Goal: Task Accomplishment & Management: Use online tool/utility

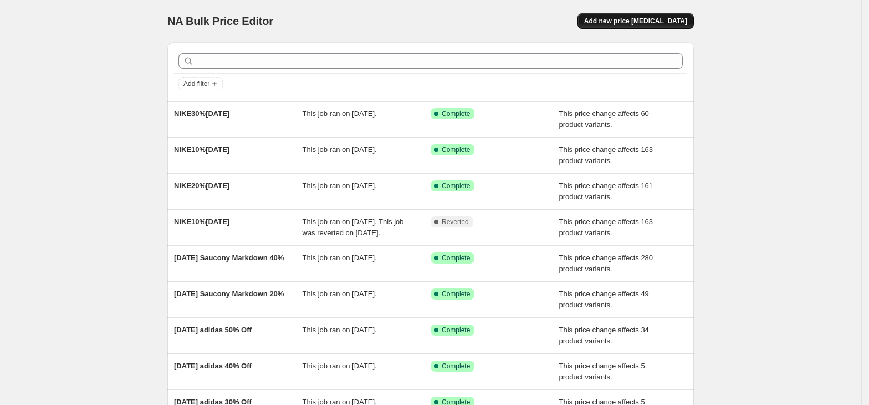
click at [655, 16] on button "Add new price [MEDICAL_DATA]" at bounding box center [636, 21] width 116 height 16
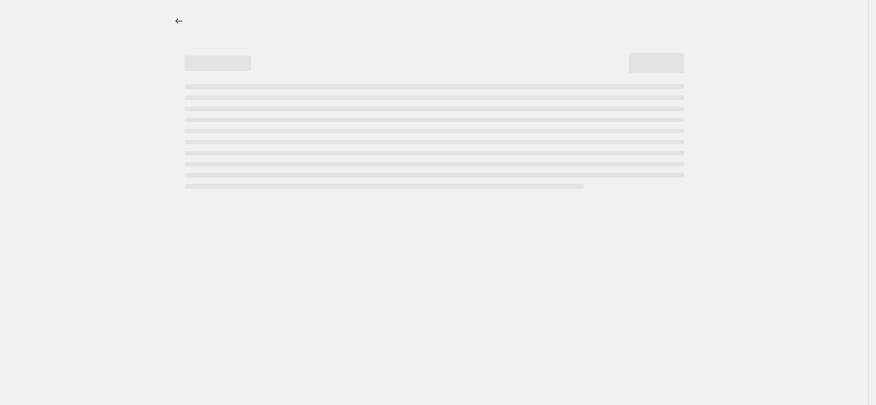
select select "percentage"
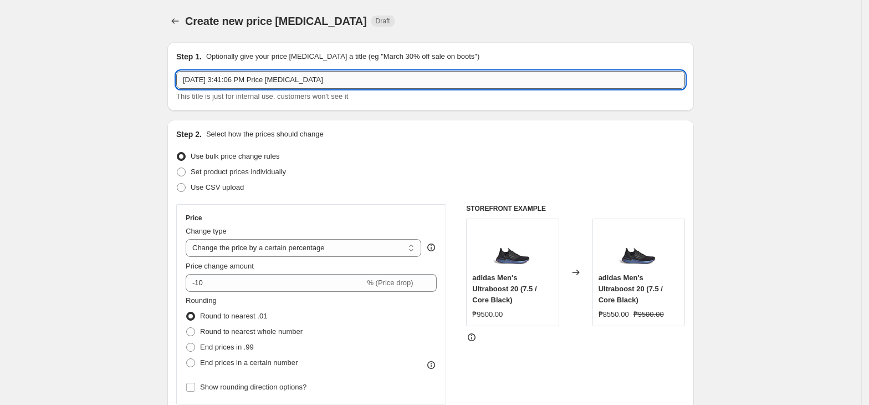
click at [249, 85] on input "[DATE] 3:41:06 PM Price [MEDICAL_DATA]" at bounding box center [430, 80] width 509 height 18
paste input "20%[DATE]-[DATE]"
type input "20%[DATE]-[DATE]"
click at [234, 252] on select "Change the price to a certain amount Change the price by a certain amount Chang…" at bounding box center [304, 248] width 236 height 18
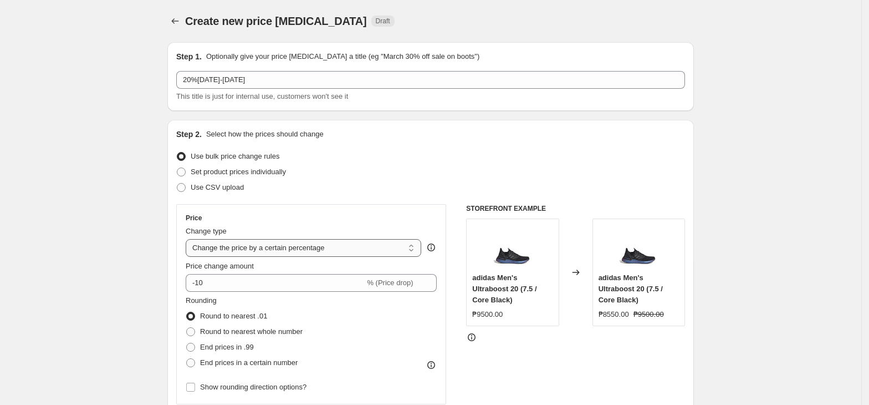
select select "pcap"
click at [189, 239] on select "Change the price to a certain amount Change the price by a certain amount Chang…" at bounding box center [304, 248] width 236 height 18
type input "-20"
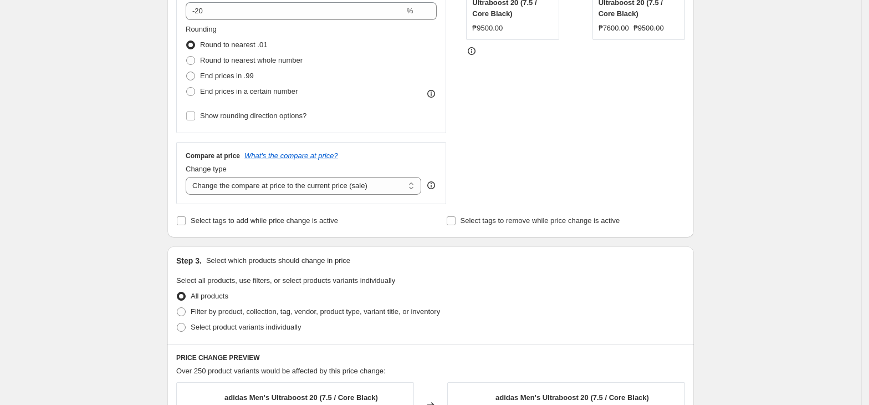
scroll to position [295, 0]
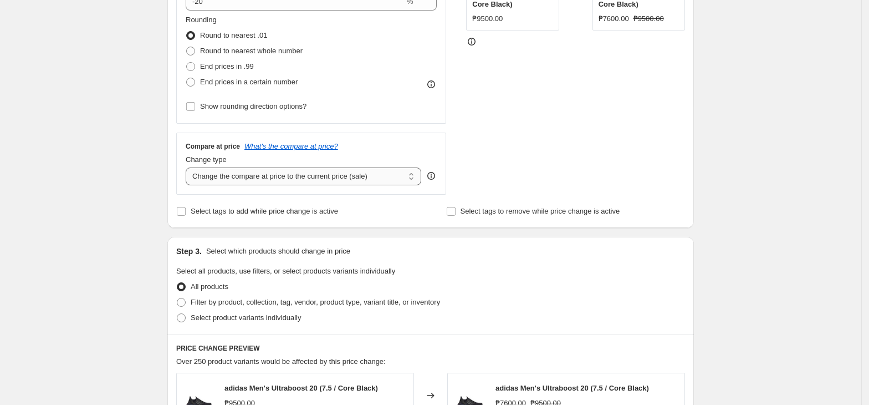
click at [264, 171] on select "Change the compare at price to the current price (sale) Change the compare at p…" at bounding box center [304, 176] width 236 height 18
select select "no_change"
click at [189, 168] on select "Change the compare at price to the current price (sale) Change the compare at p…" at bounding box center [304, 176] width 236 height 18
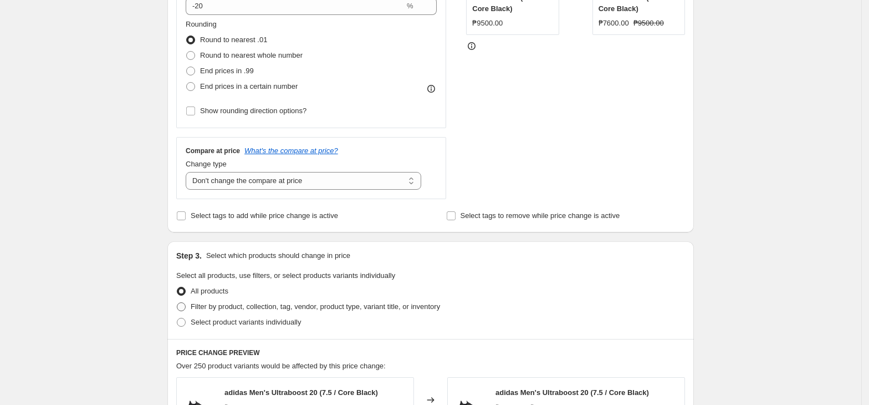
scroll to position [74, 0]
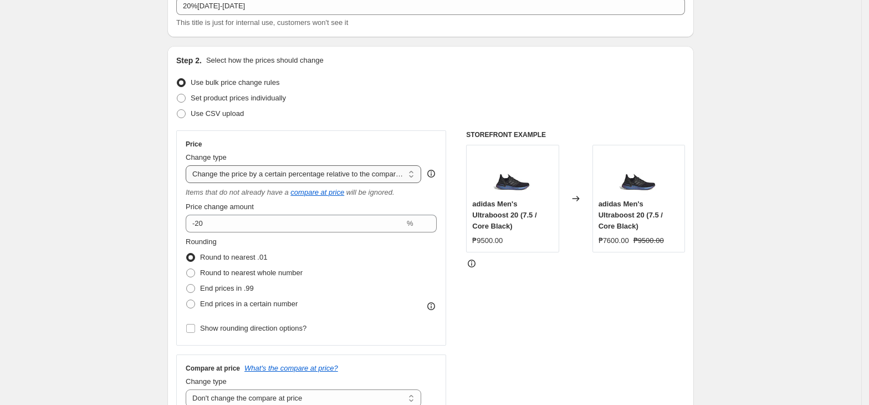
click at [365, 171] on select "Change the price to a certain amount Change the price by a certain amount Chang…" at bounding box center [304, 174] width 236 height 18
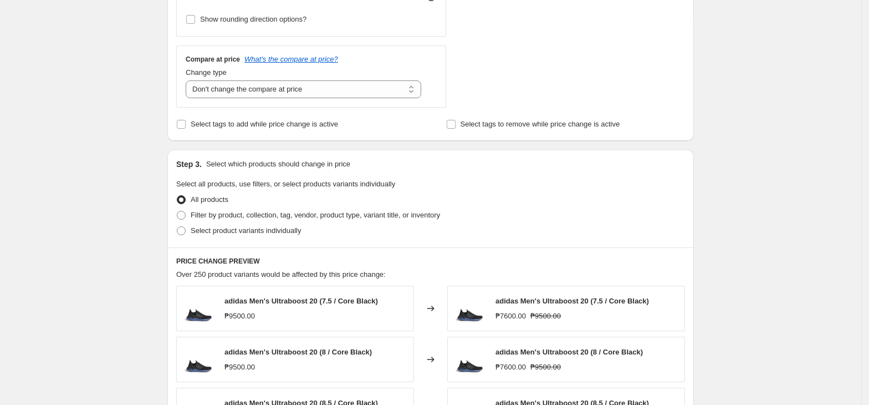
scroll to position [443, 0]
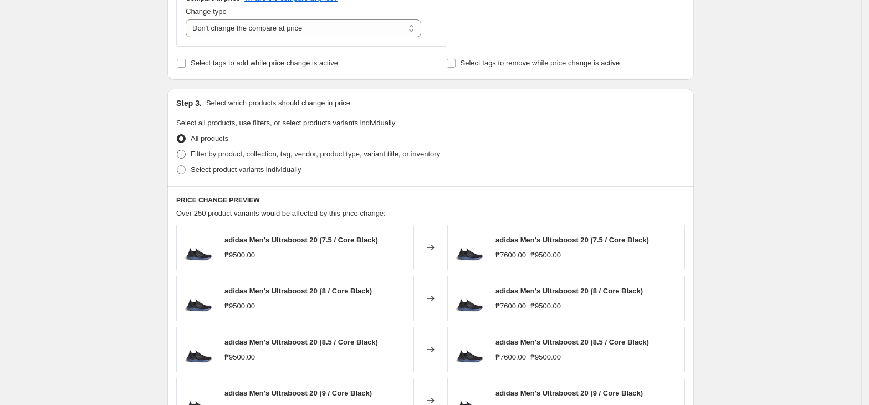
click at [249, 158] on span "Filter by product, collection, tag, vendor, product type, variant title, or inv…" at bounding box center [315, 154] width 249 height 8
click at [177, 150] on input "Filter by product, collection, tag, vendor, product type, variant title, or inv…" at bounding box center [177, 150] width 1 height 1
radio input "true"
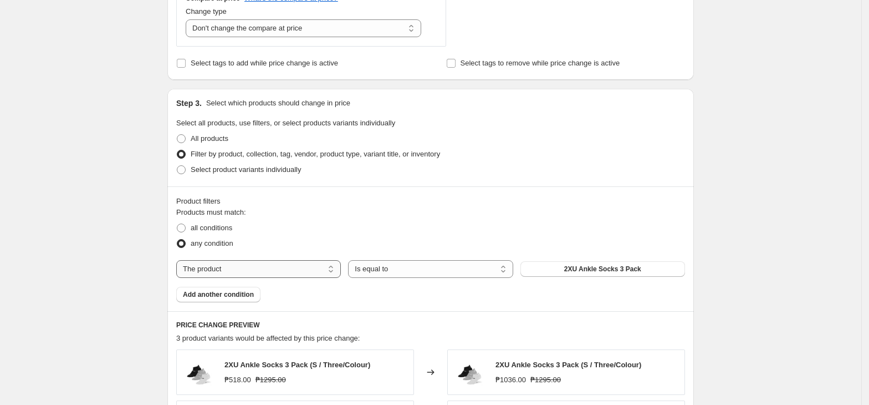
click at [278, 271] on select "The product The product's collection The product's tag The product's vendor The…" at bounding box center [258, 269] width 165 height 18
select select "tag"
click at [596, 268] on span "0.6 liter adidas bottle with straw" at bounding box center [603, 268] width 100 height 9
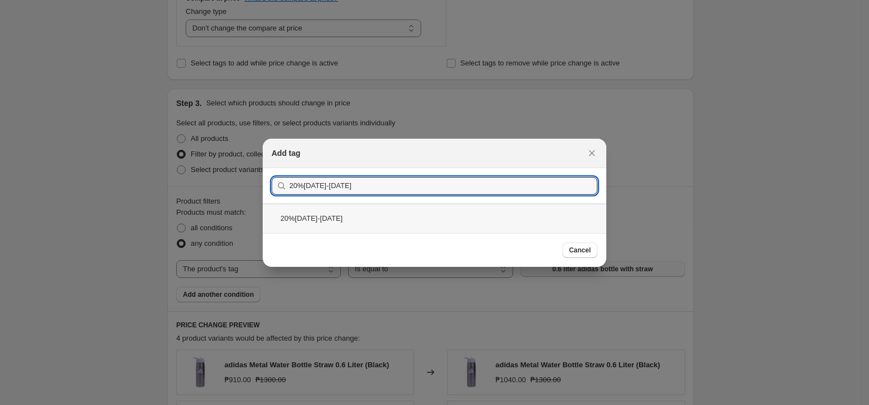
type input "20%[DATE]-[DATE]"
click at [340, 214] on div "20%[DATE]-[DATE]" at bounding box center [435, 217] width 344 height 29
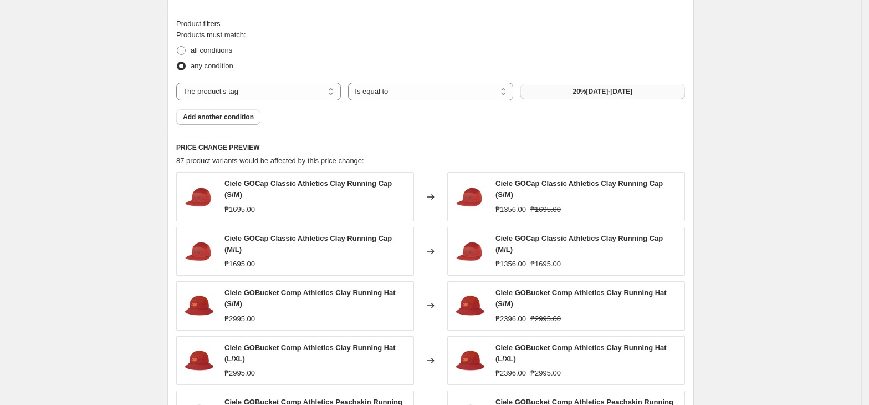
scroll to position [813, 0]
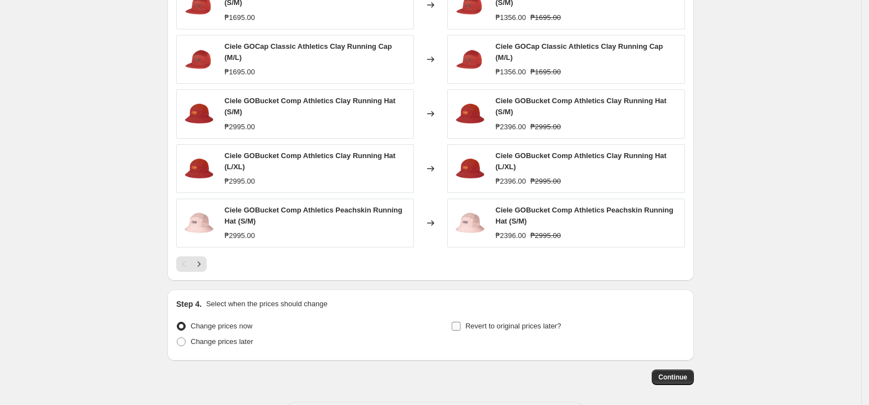
click at [529, 327] on span "Revert to original prices later?" at bounding box center [514, 325] width 96 height 11
click at [461, 327] on input "Revert to original prices later?" at bounding box center [456, 326] width 9 height 9
checkbox input "true"
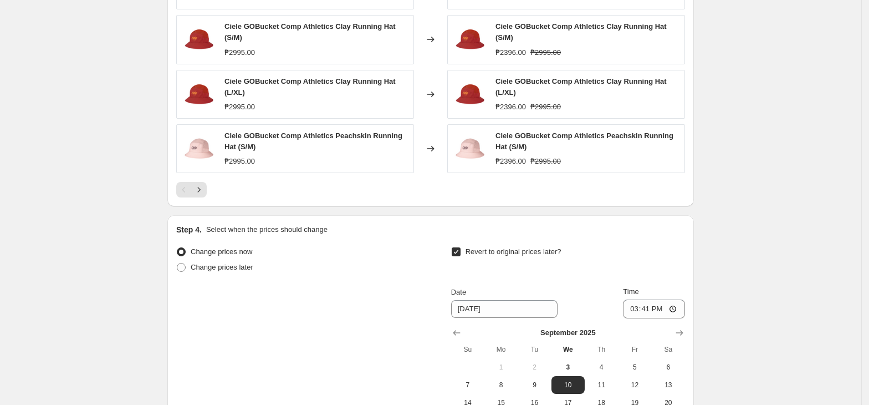
scroll to position [1034, 0]
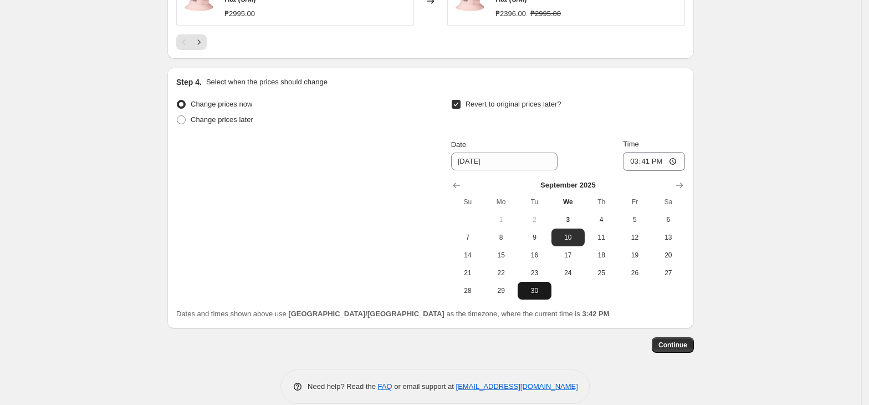
click at [542, 294] on button "30" at bounding box center [534, 291] width 33 height 18
type input "[DATE]"
click at [636, 162] on input "15:41" at bounding box center [654, 161] width 62 height 19
type input "23:59"
click at [681, 337] on button "Continue" at bounding box center [673, 345] width 42 height 16
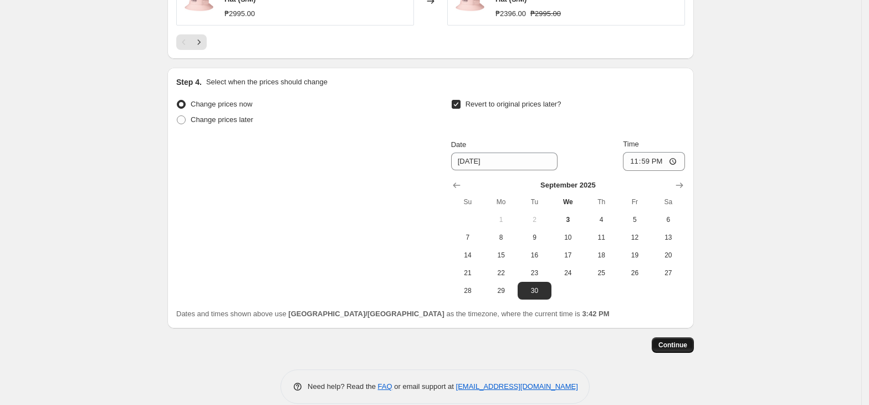
scroll to position [0, 0]
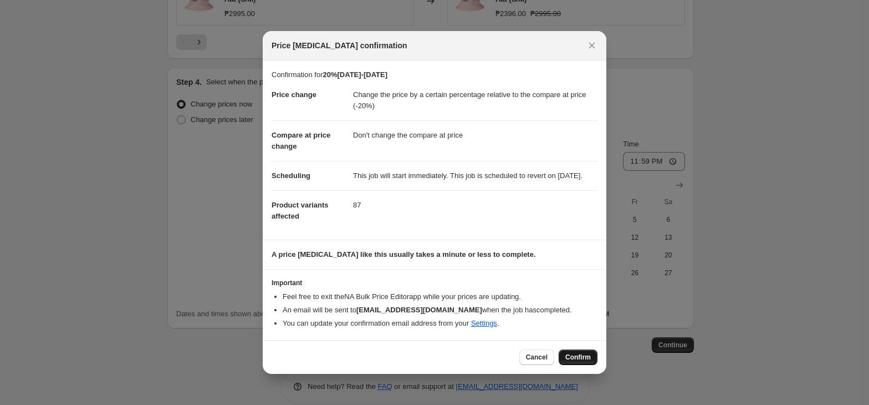
click at [574, 361] on span "Confirm" at bounding box center [578, 357] width 26 height 9
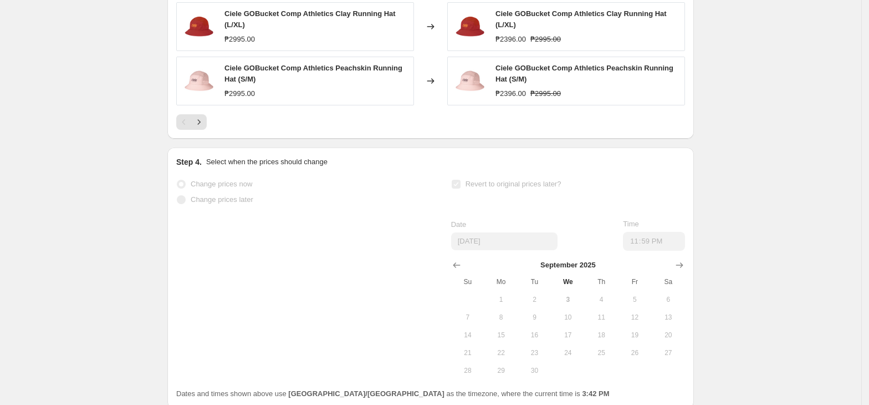
scroll to position [1063, 0]
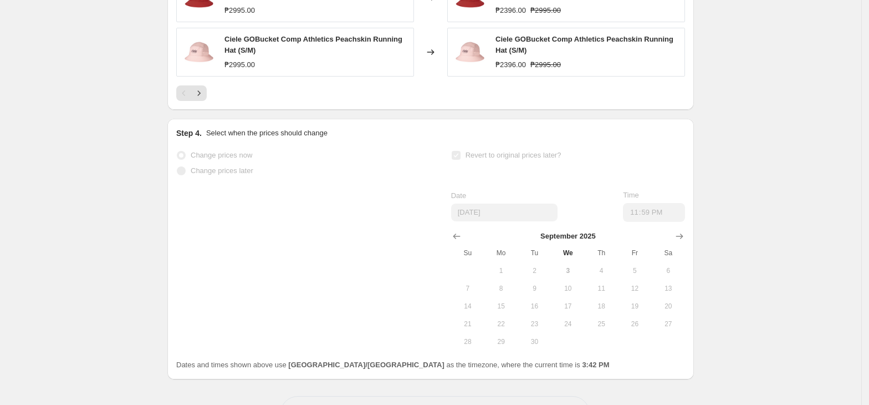
select select "pcap"
select select "no_change"
select select "tag"
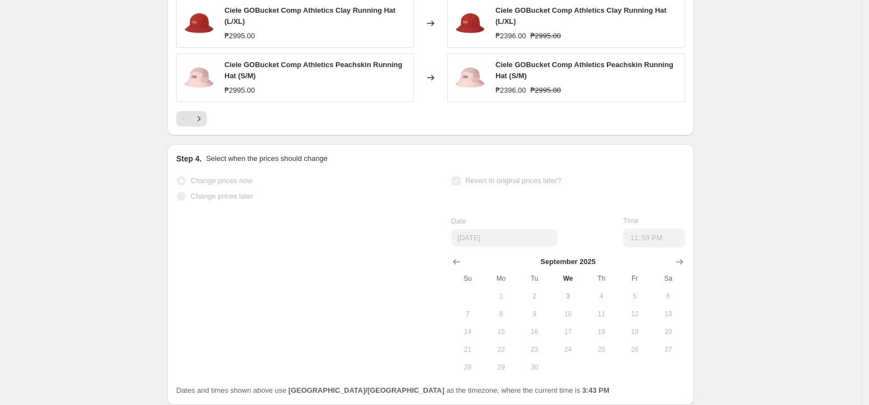
scroll to position [0, 0]
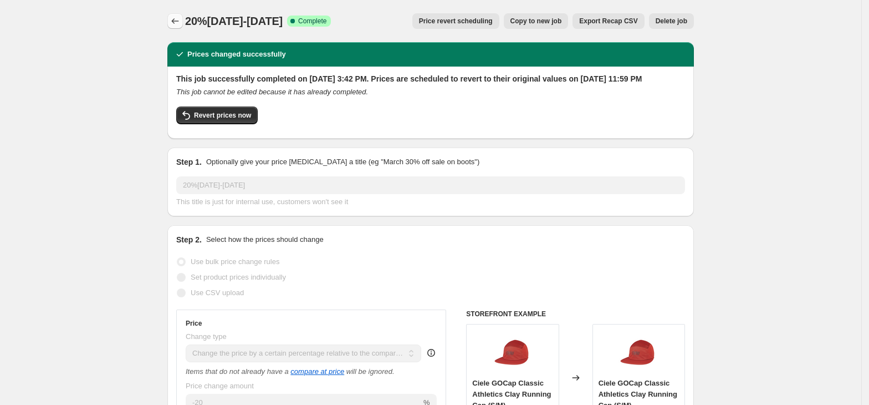
click at [181, 22] on icon "Price change jobs" at bounding box center [175, 21] width 11 height 11
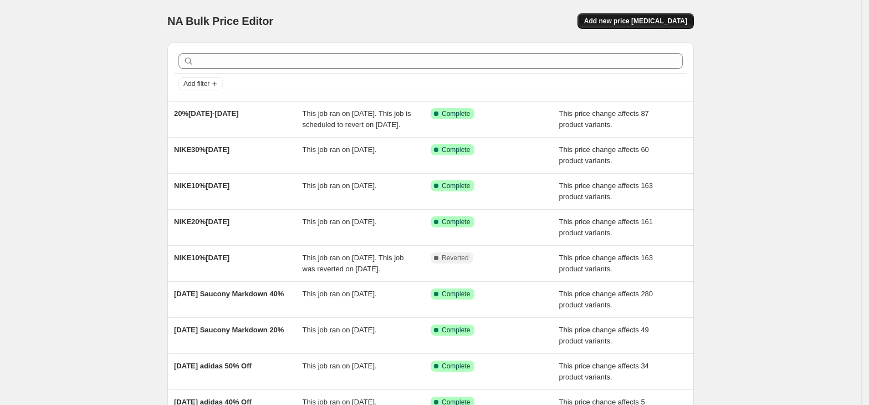
click at [635, 17] on span "Add new price [MEDICAL_DATA]" at bounding box center [635, 21] width 103 height 9
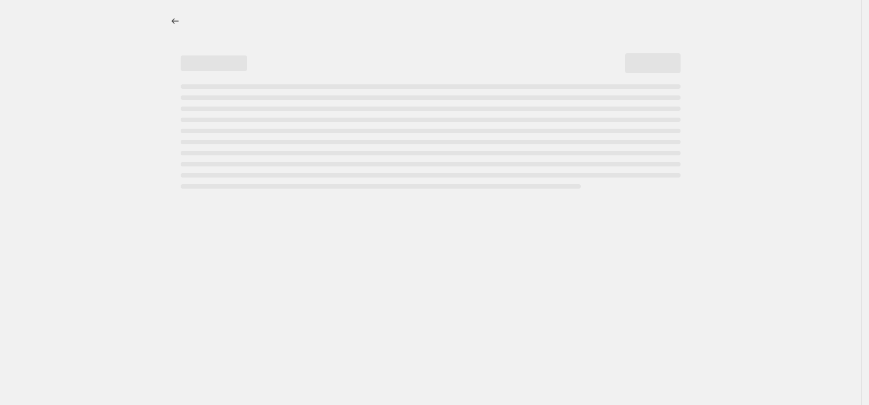
select select "percentage"
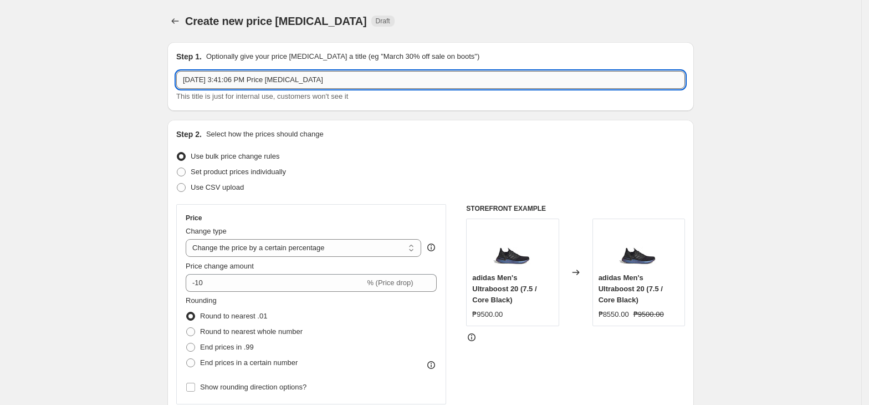
click at [313, 88] on input "[DATE] 3:41:06 PM Price [MEDICAL_DATA]" at bounding box center [430, 80] width 509 height 18
paste input "40%[DATE]-[DATE]"
type input "40%[DATE]-[DATE]"
click at [254, 242] on select "Change the price to a certain amount Change the price by a certain amount Chang…" at bounding box center [304, 248] width 236 height 18
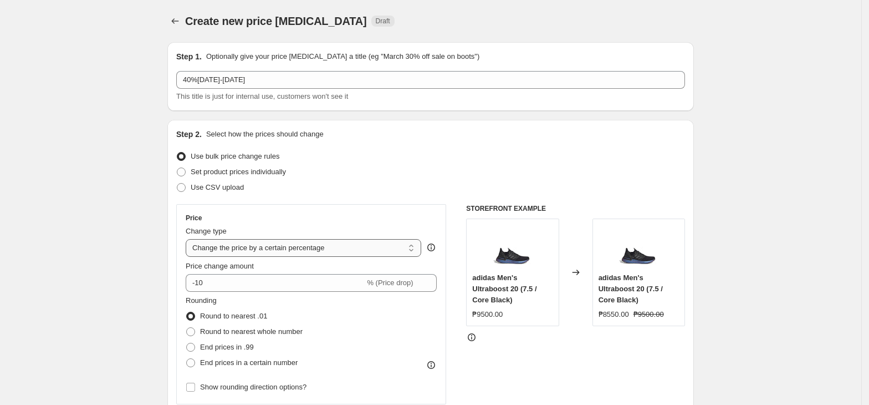
select select "pcap"
click at [189, 239] on select "Change the price to a certain amount Change the price by a certain amount Chang…" at bounding box center [304, 248] width 236 height 18
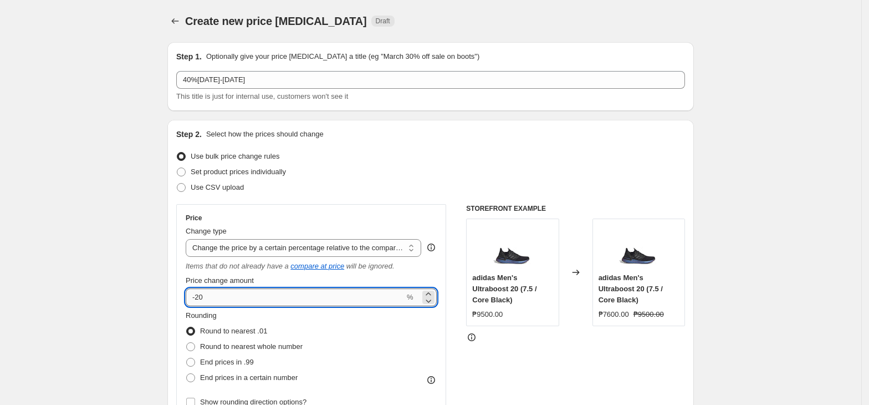
click at [253, 300] on input "-20" at bounding box center [295, 297] width 219 height 18
type input "-2"
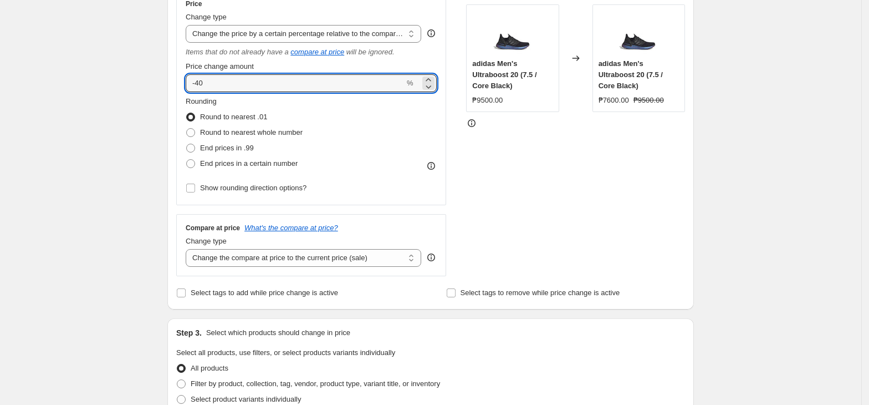
scroll to position [222, 0]
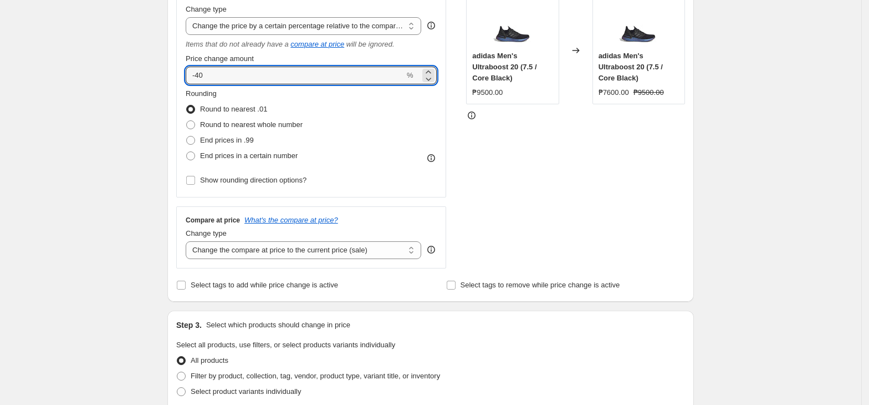
type input "-40"
click at [161, 215] on div "Create new price [MEDICAL_DATA]. This page is ready Create new price [MEDICAL_D…" at bounding box center [430, 339] width 553 height 1123
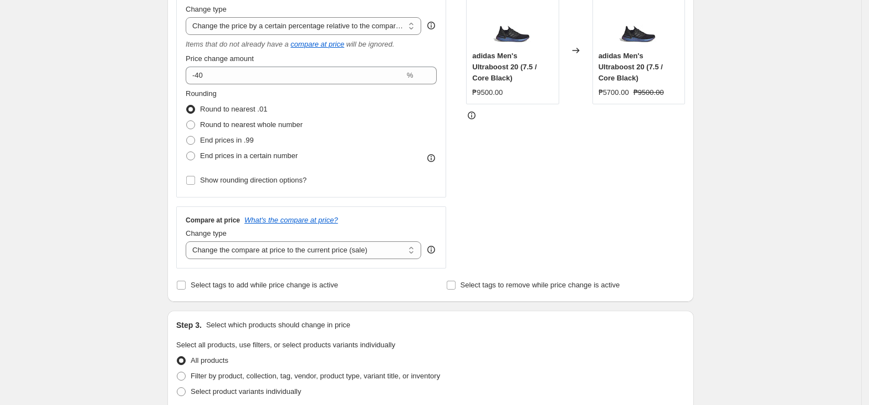
click at [220, 260] on div "Compare at price What's the compare at price? Change type Change the compare at…" at bounding box center [311, 237] width 270 height 62
click at [222, 251] on select "Change the compare at price to the current price (sale) Change the compare at p…" at bounding box center [304, 250] width 236 height 18
select select "no_change"
click at [189, 242] on select "Change the compare at price to the current price (sale) Change the compare at p…" at bounding box center [304, 250] width 236 height 18
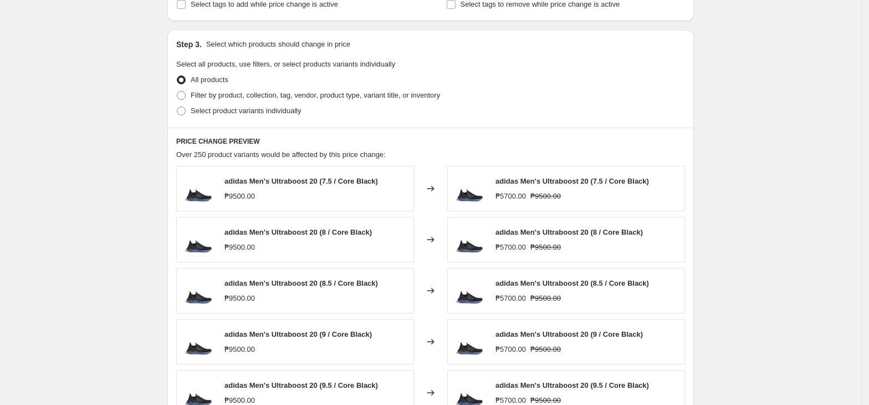
scroll to position [517, 0]
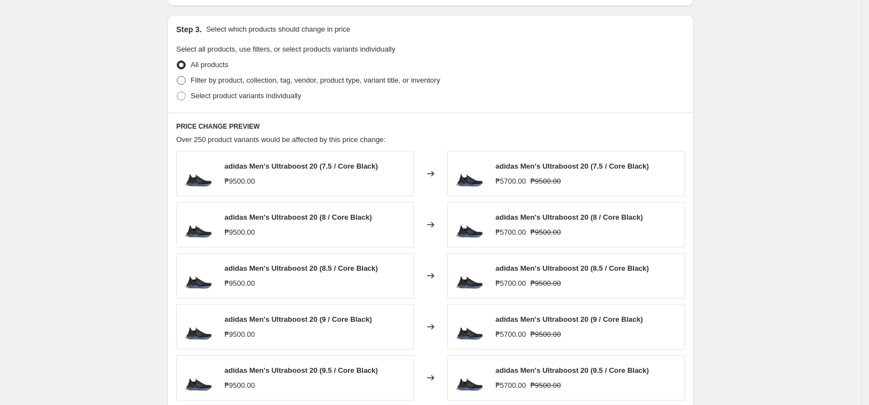
click at [222, 75] on span "Filter by product, collection, tag, vendor, product type, variant title, or inv…" at bounding box center [315, 80] width 249 height 11
click at [177, 76] on input "Filter by product, collection, tag, vendor, product type, variant title, or inv…" at bounding box center [177, 76] width 1 height 1
radio input "true"
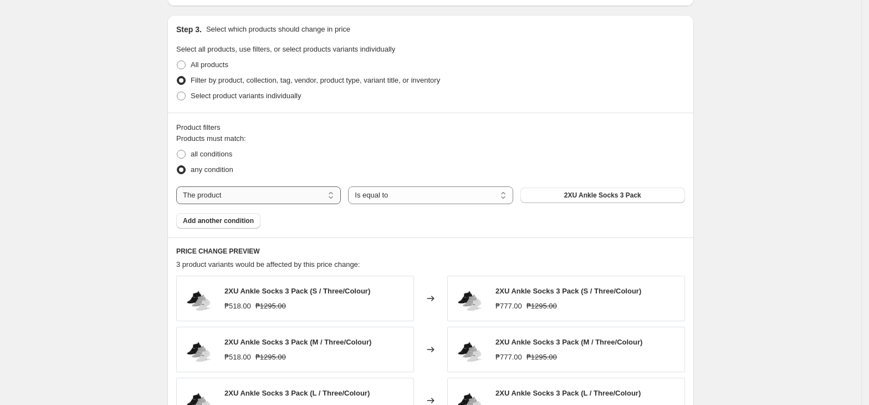
click at [221, 200] on select "The product The product's collection The product's tag The product's vendor The…" at bounding box center [258, 195] width 165 height 18
select select "tag"
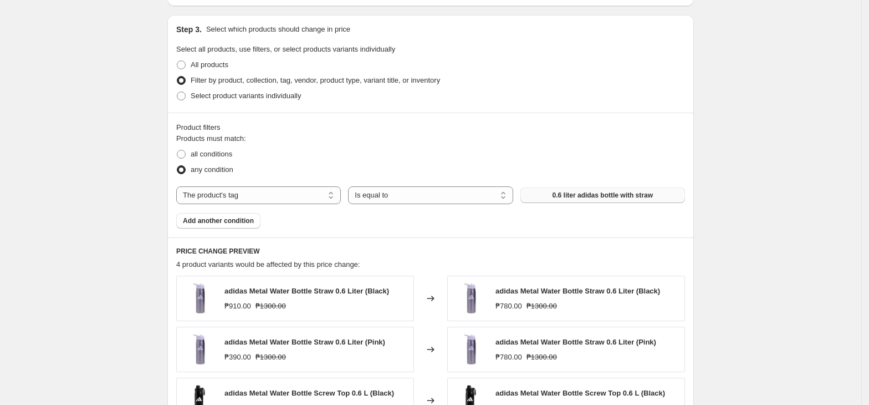
click at [595, 202] on button "0.6 liter adidas bottle with straw" at bounding box center [603, 195] width 165 height 16
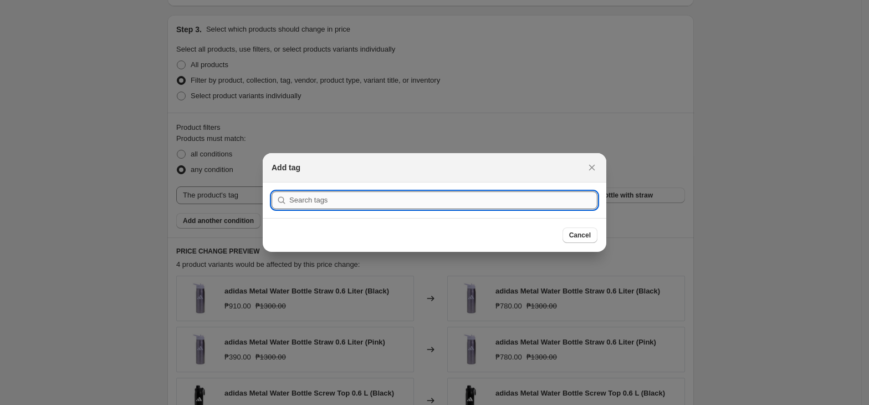
click at [389, 198] on input ":r6s:" at bounding box center [443, 200] width 308 height 18
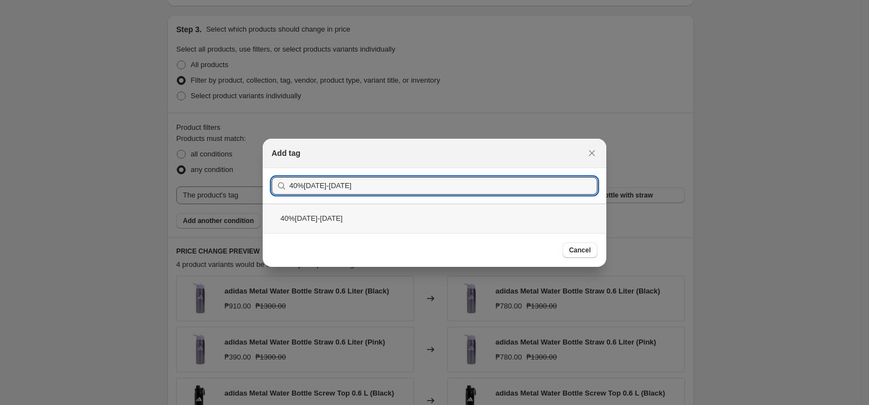
type input "40%[DATE]-[DATE]"
click at [363, 223] on div "40%[DATE]-[DATE]" at bounding box center [435, 217] width 344 height 29
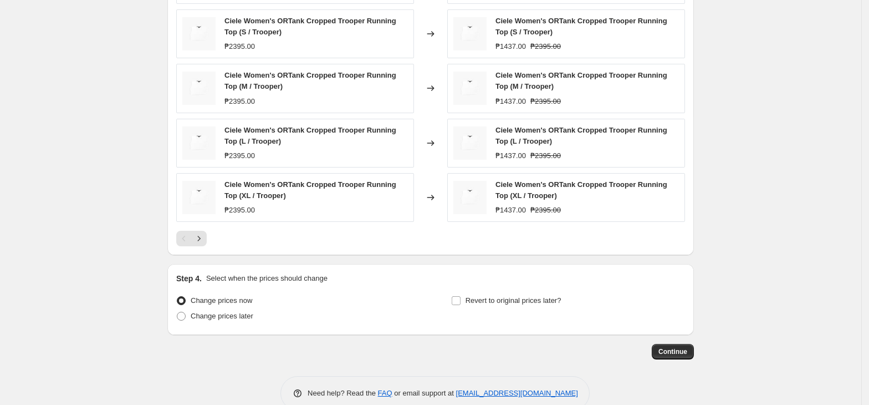
scroll to position [864, 0]
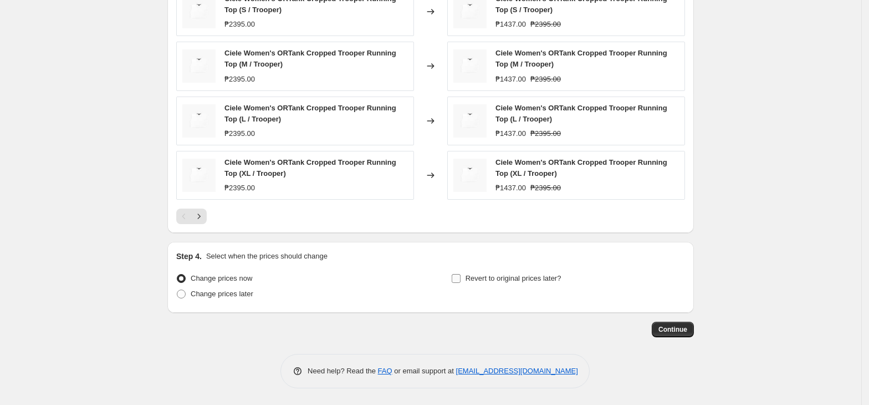
click at [539, 286] on label "Revert to original prices later?" at bounding box center [506, 279] width 110 height 16
click at [461, 283] on input "Revert to original prices later?" at bounding box center [456, 278] width 9 height 9
checkbox input "true"
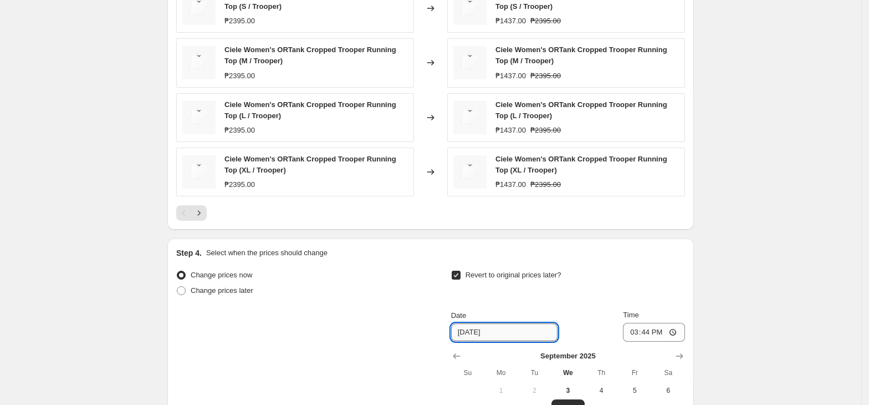
click at [519, 340] on input "[DATE]" at bounding box center [504, 332] width 106 height 18
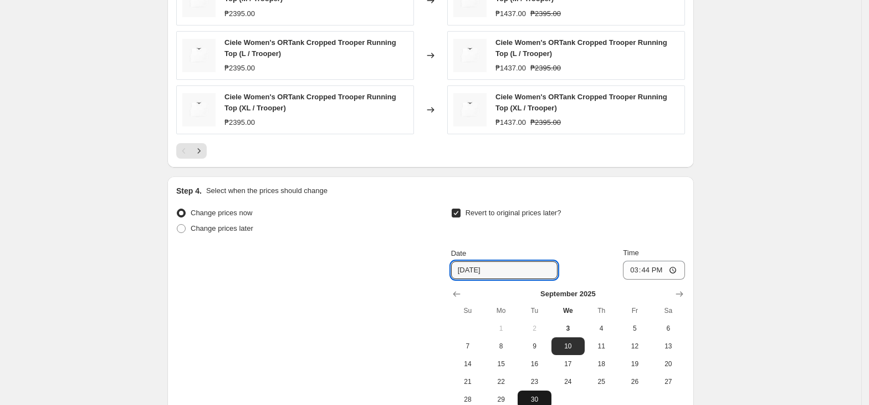
scroll to position [1054, 0]
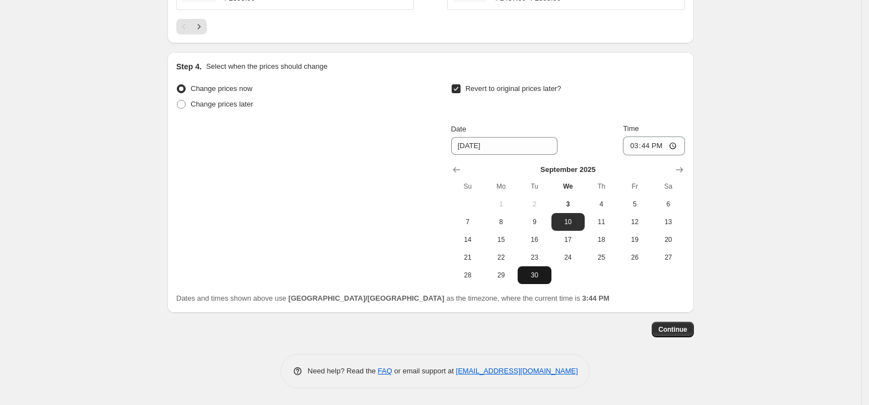
click at [539, 281] on button "30" at bounding box center [534, 275] width 33 height 18
type input "[DATE]"
click at [644, 150] on input "15:44" at bounding box center [654, 145] width 62 height 19
click at [638, 149] on input "15:44" at bounding box center [654, 145] width 62 height 19
type input "23:59"
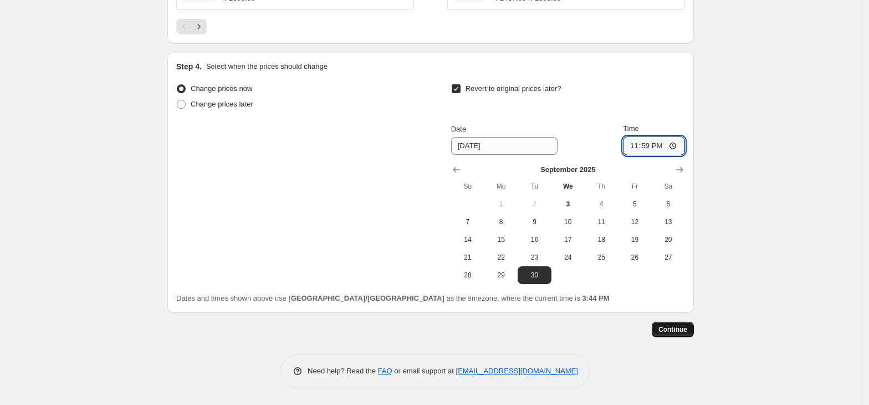
click at [677, 335] on button "Continue" at bounding box center [673, 330] width 42 height 16
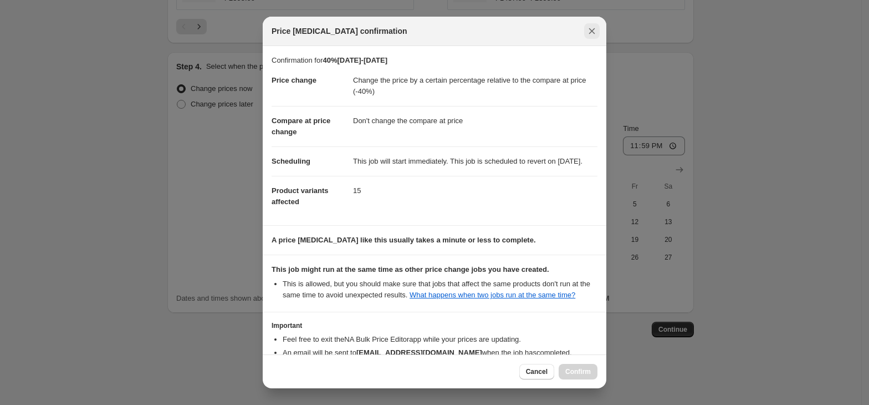
click at [593, 33] on icon "Close" at bounding box center [592, 31] width 11 height 11
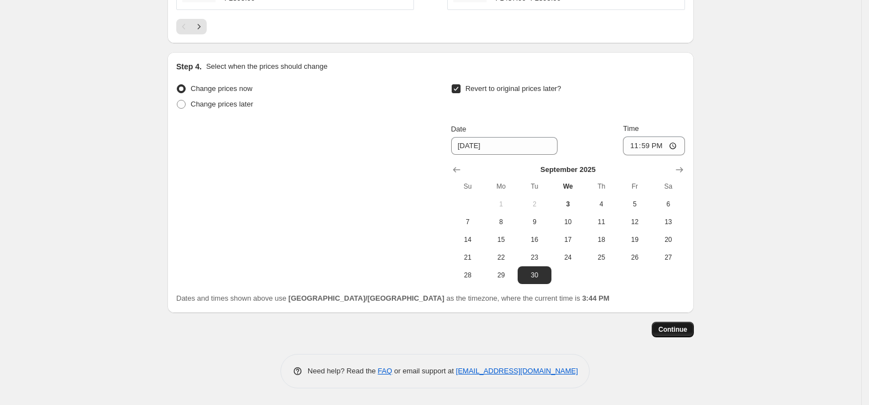
click at [669, 336] on button "Continue" at bounding box center [673, 330] width 42 height 16
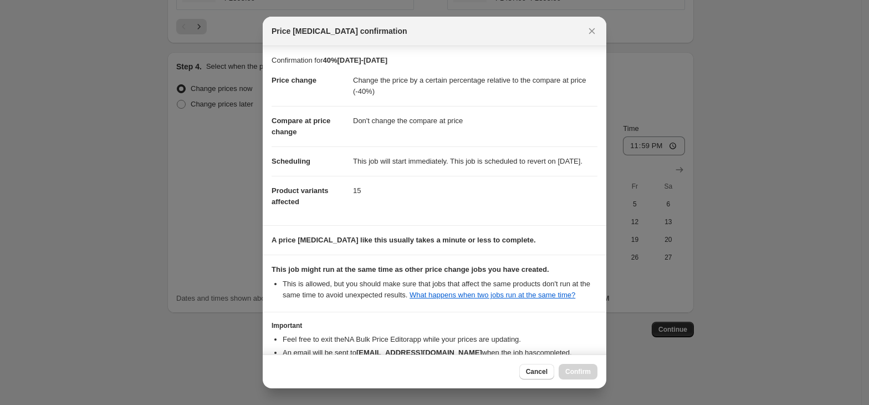
scroll to position [85, 0]
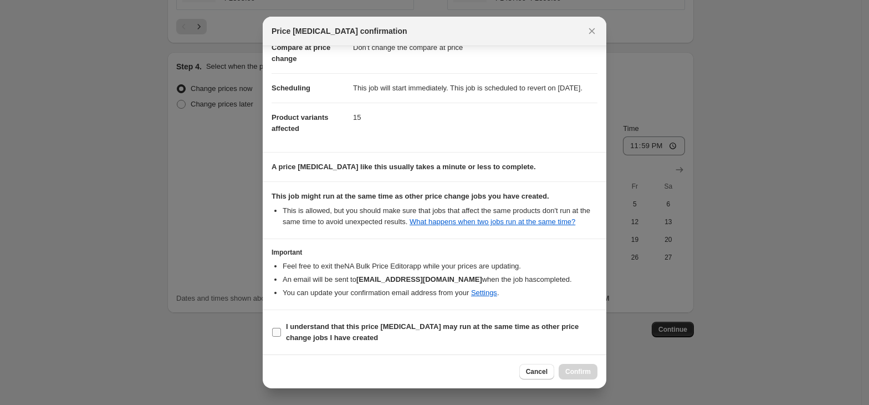
click at [333, 331] on b "I understand that this price [MEDICAL_DATA] may run at the same time as other p…" at bounding box center [432, 331] width 293 height 19
click at [281, 331] on input "I understand that this price [MEDICAL_DATA] may run at the same time as other p…" at bounding box center [276, 332] width 9 height 9
checkbox input "true"
click at [578, 374] on span "Confirm" at bounding box center [578, 371] width 26 height 9
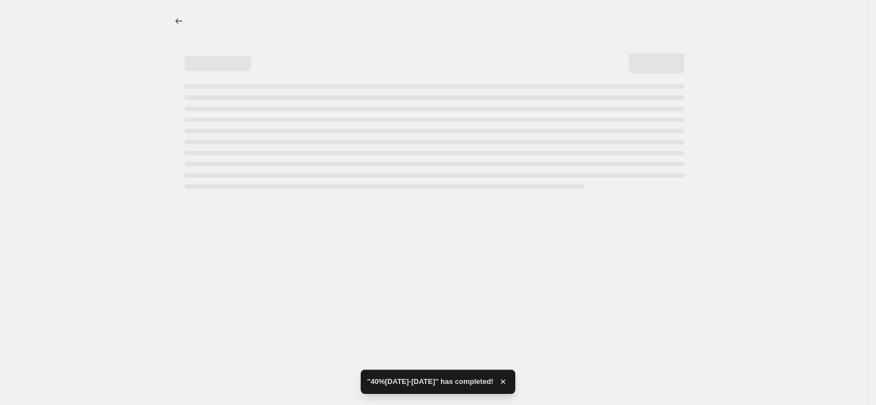
select select "pcap"
select select "no_change"
select select "tag"
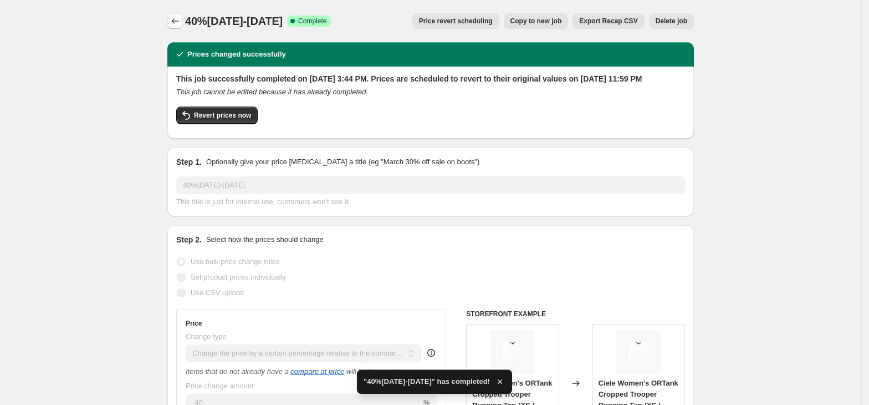
click at [181, 21] on icon "Price change jobs" at bounding box center [175, 21] width 11 height 11
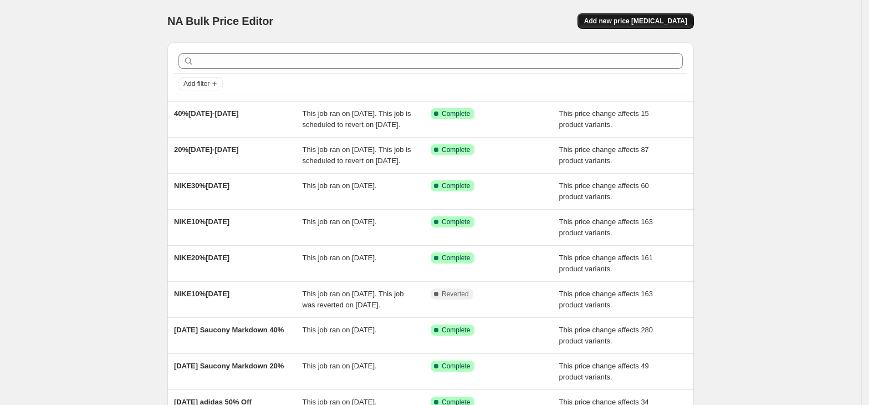
click at [644, 14] on button "Add new price [MEDICAL_DATA]" at bounding box center [636, 21] width 116 height 16
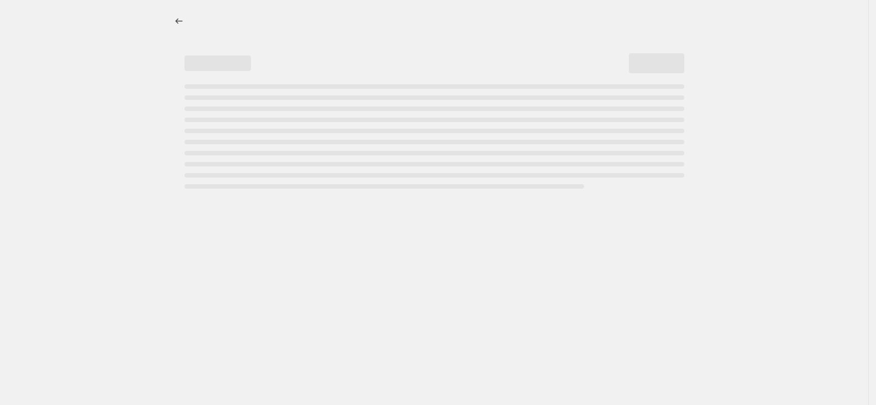
select select "percentage"
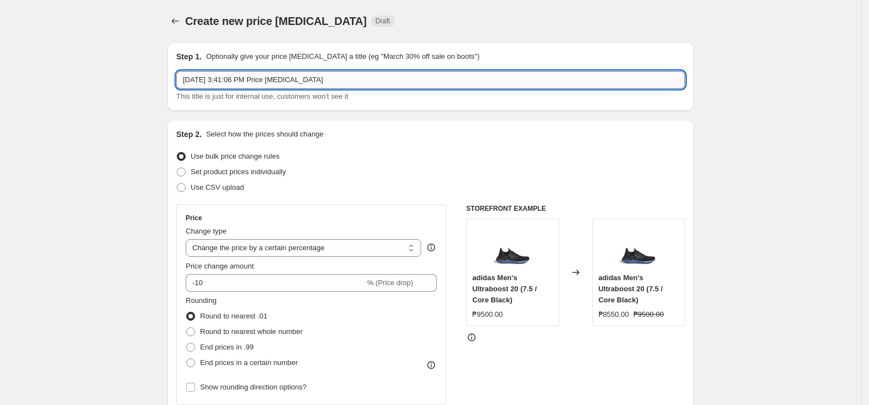
click at [282, 84] on input "[DATE] 3:41:06 PM Price [MEDICAL_DATA]" at bounding box center [430, 80] width 509 height 18
paste input "50%[DATE]-[DATE]"
type input "50%[DATE]-[DATE]"
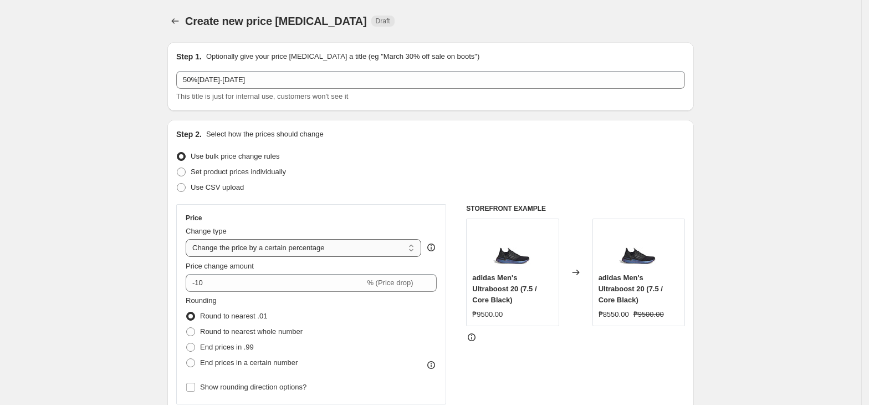
click at [251, 251] on select "Change the price to a certain amount Change the price by a certain amount Chang…" at bounding box center [304, 248] width 236 height 18
select select "pcap"
click at [189, 239] on select "Change the price to a certain amount Change the price by a certain amount Chang…" at bounding box center [304, 248] width 236 height 18
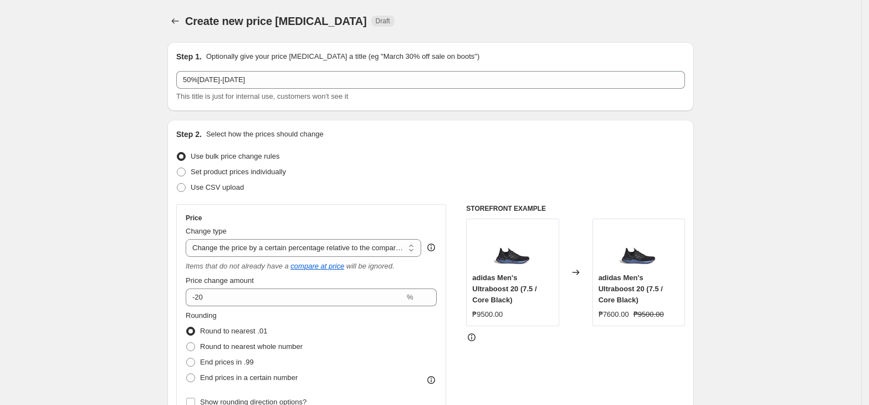
click at [251, 180] on div "Use CSV upload" at bounding box center [430, 188] width 509 height 16
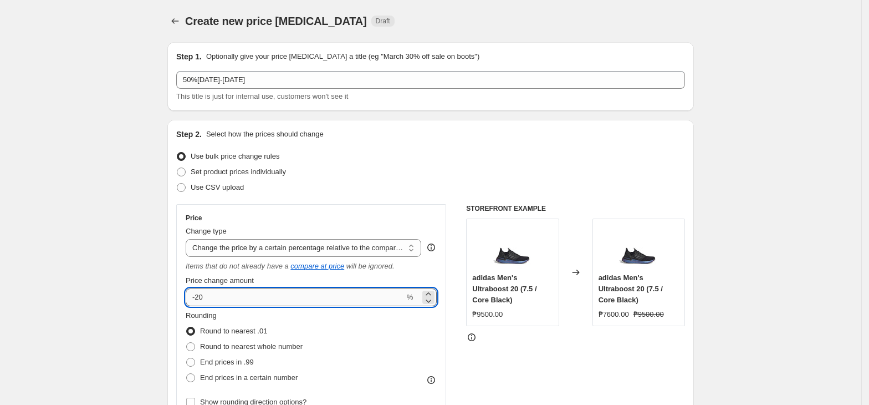
click at [227, 302] on input "-20" at bounding box center [295, 297] width 219 height 18
type input "-2"
type input "-0"
type input "-52"
click at [315, 331] on div "Rounding Round to nearest .01 Round to nearest whole number End prices in .99 E…" at bounding box center [311, 347] width 251 height 75
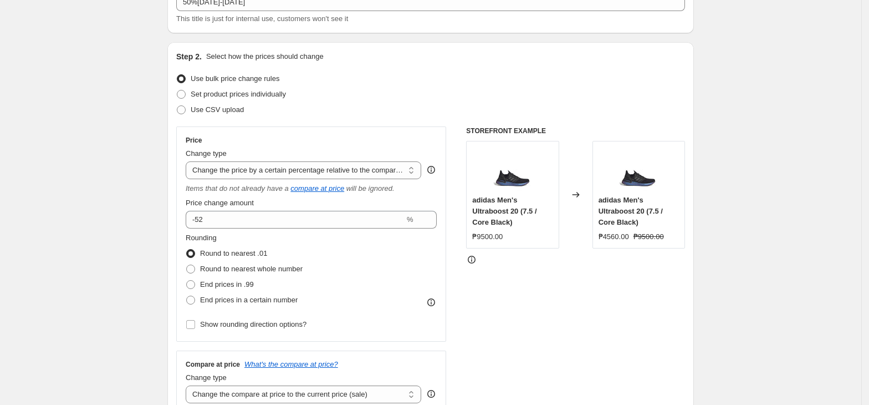
scroll to position [147, 0]
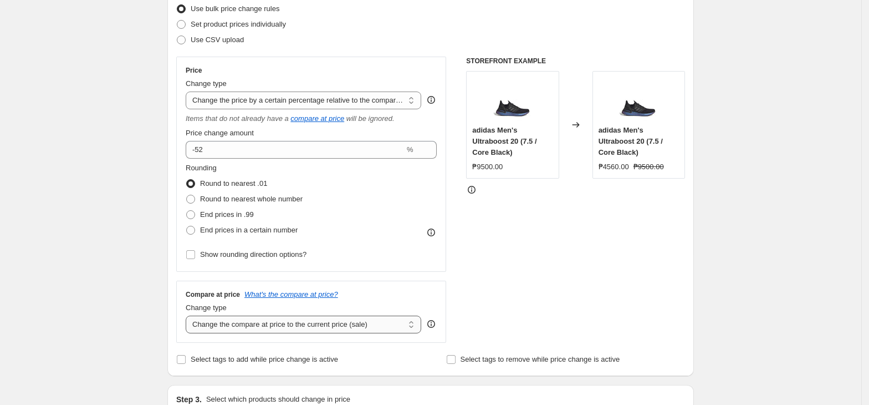
click at [300, 324] on select "Change the compare at price to the current price (sale) Change the compare at p…" at bounding box center [304, 324] width 236 height 18
select select "no_change"
click at [189, 316] on select "Change the compare at price to the current price (sale) Change the compare at p…" at bounding box center [304, 324] width 236 height 18
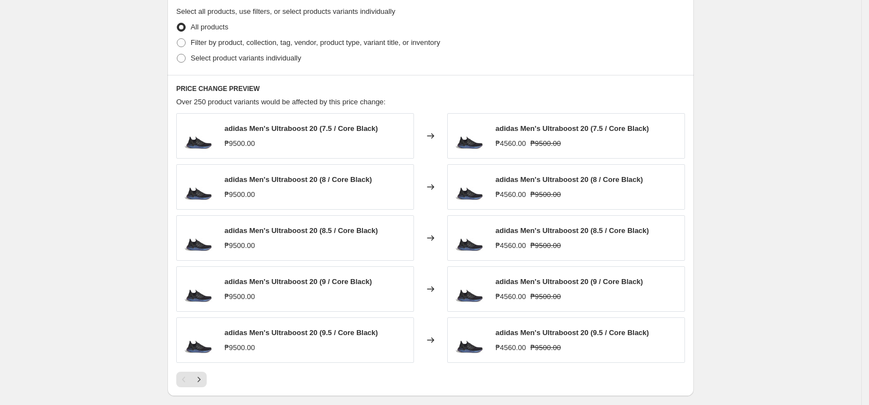
scroll to position [721, 0]
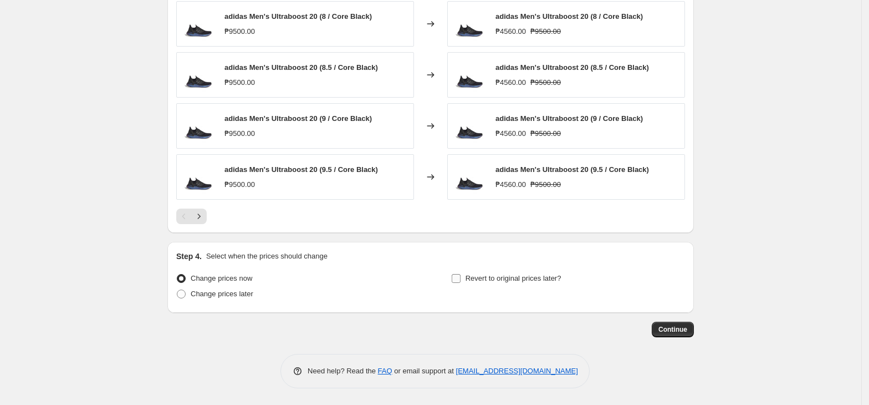
click at [461, 281] on span at bounding box center [456, 278] width 10 height 10
click at [461, 281] on input "Revert to original prices later?" at bounding box center [456, 278] width 9 height 9
checkbox input "true"
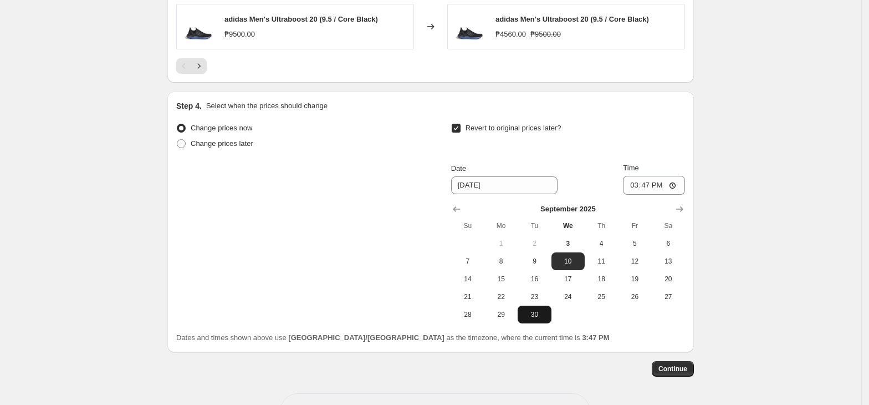
scroll to position [869, 0]
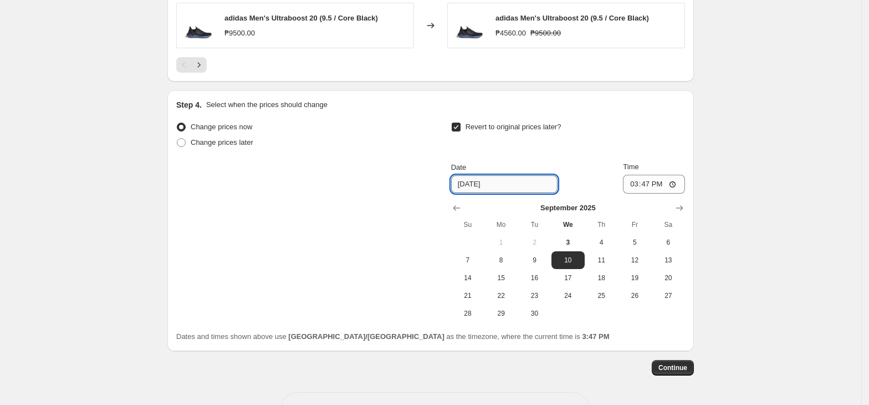
click at [473, 191] on input "[DATE]" at bounding box center [504, 184] width 106 height 18
click at [533, 318] on span "30" at bounding box center [534, 313] width 24 height 9
type input "[DATE]"
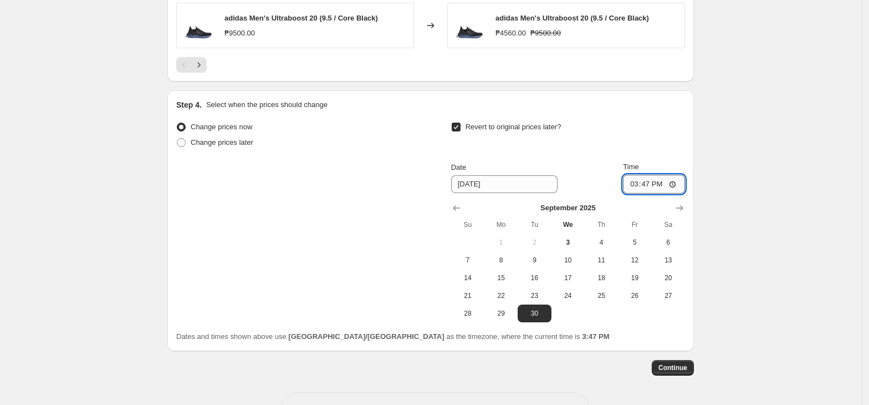
click at [631, 190] on input "15:47" at bounding box center [654, 184] width 62 height 19
type input "23:59"
click at [684, 365] on button "Continue" at bounding box center [673, 368] width 42 height 16
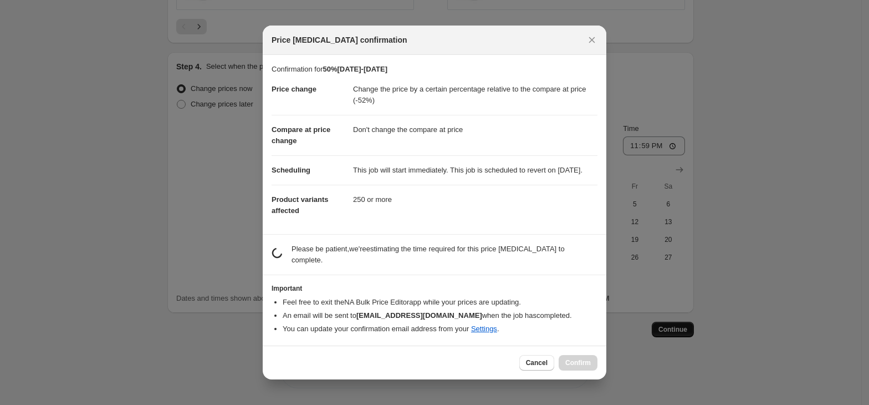
scroll to position [0, 0]
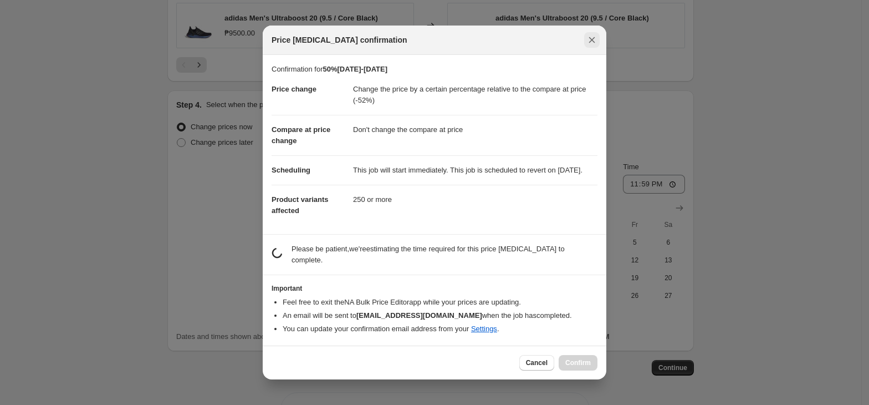
click at [595, 45] on button "Close" at bounding box center [592, 40] width 16 height 16
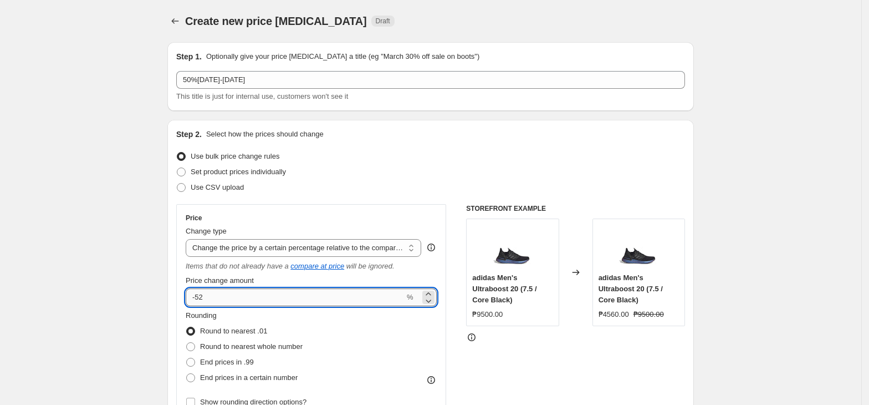
click at [205, 298] on input "-52" at bounding box center [295, 297] width 219 height 18
type input "-50"
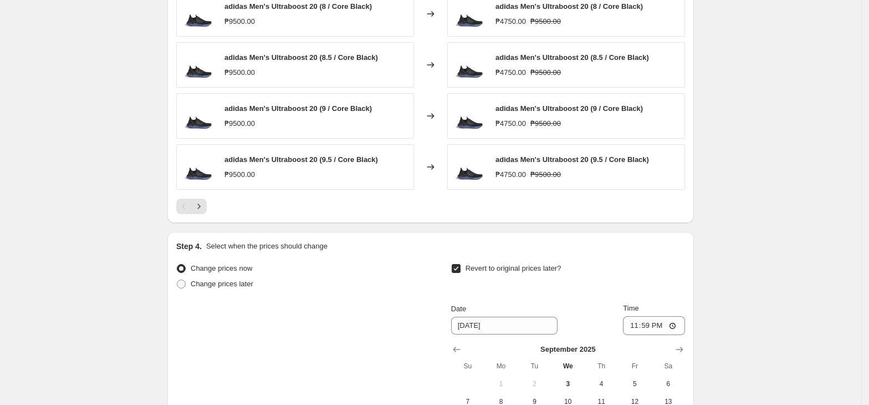
scroll to position [911, 0]
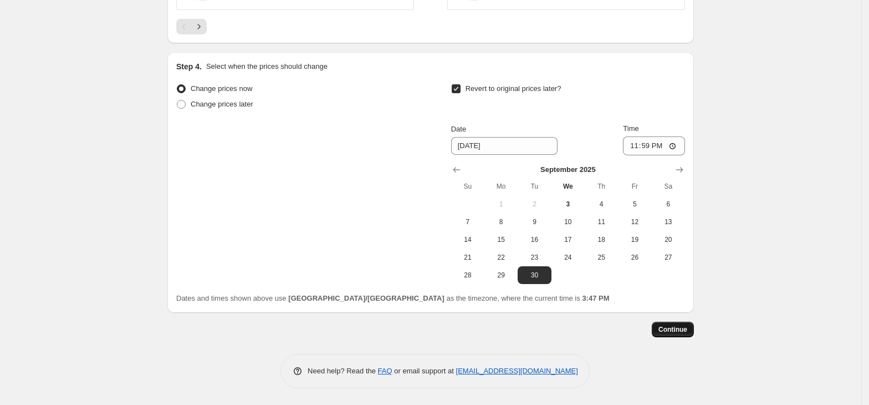
click at [663, 324] on button "Continue" at bounding box center [673, 330] width 42 height 16
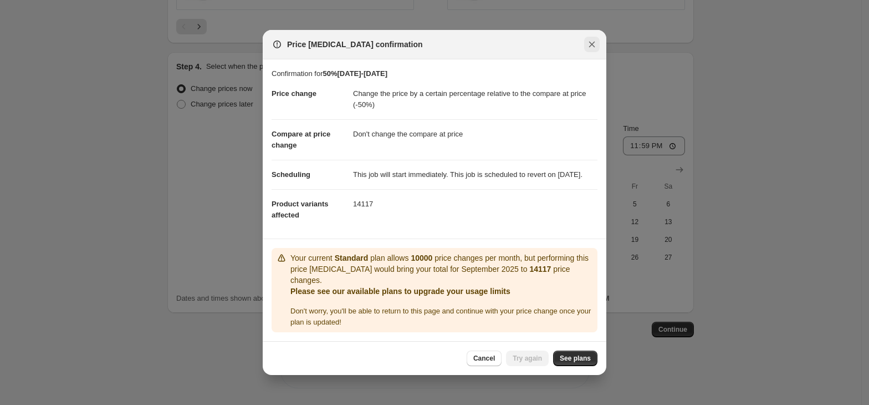
click at [584, 45] on button "Close" at bounding box center [592, 45] width 16 height 16
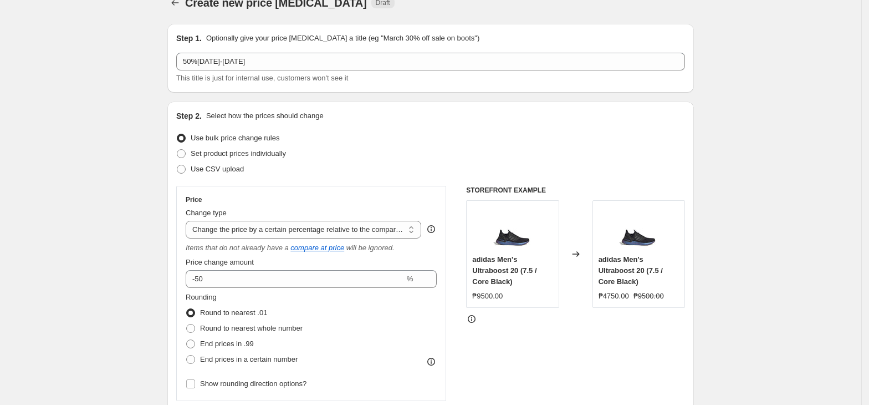
scroll to position [0, 0]
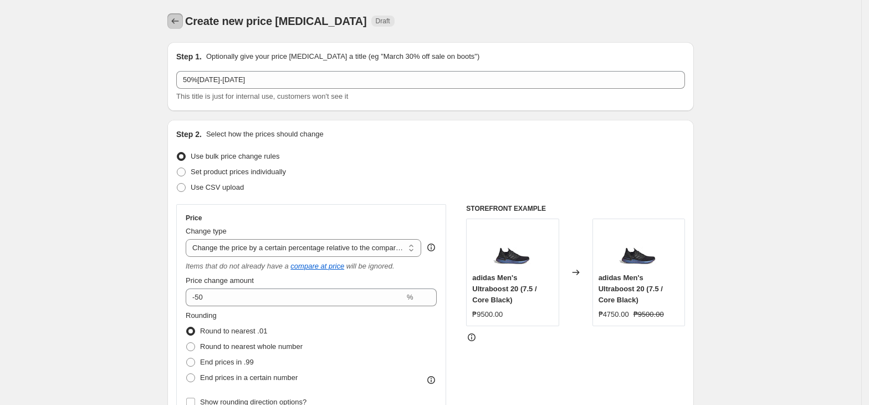
click at [178, 24] on icon "Price change jobs" at bounding box center [175, 21] width 11 height 11
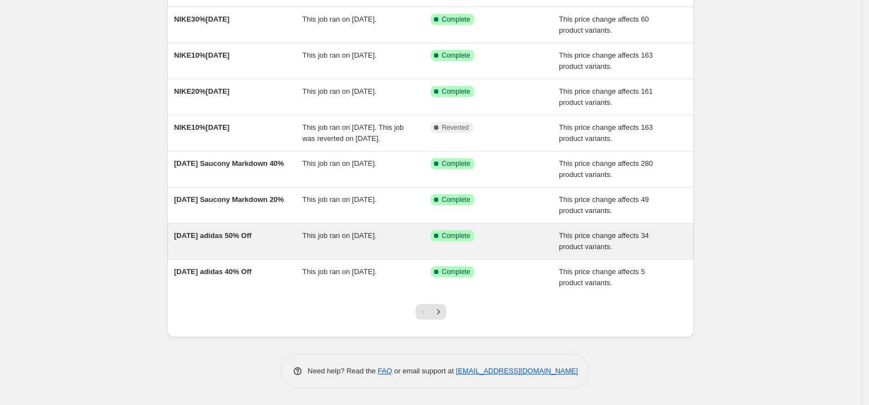
scroll to position [202, 0]
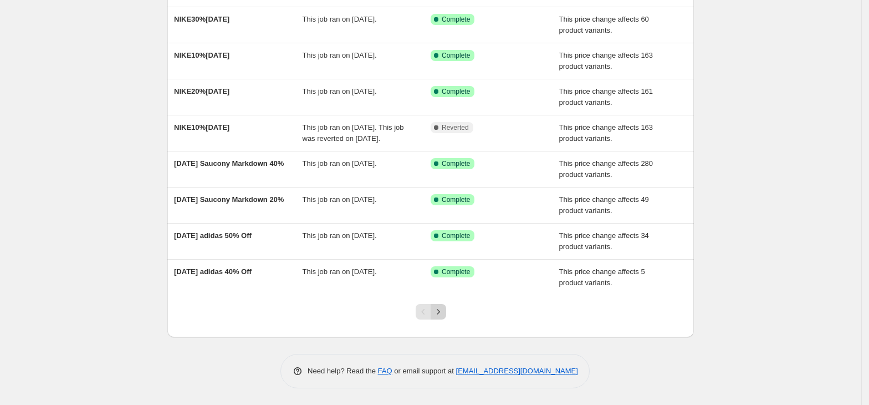
click at [444, 310] on icon "Next" at bounding box center [438, 311] width 11 height 11
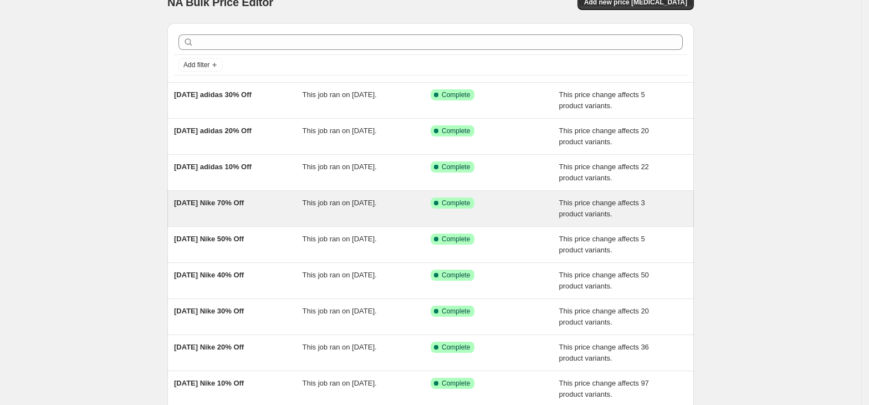
scroll to position [74, 0]
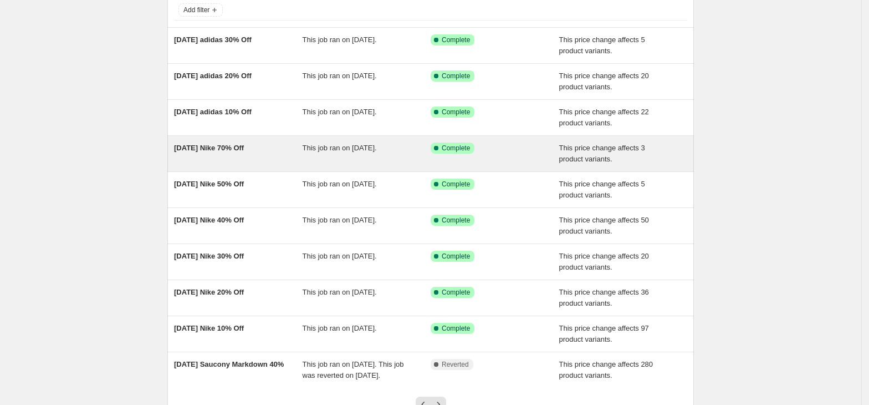
click at [273, 153] on div "[DATE] Nike 70% Off" at bounding box center [238, 153] width 129 height 22
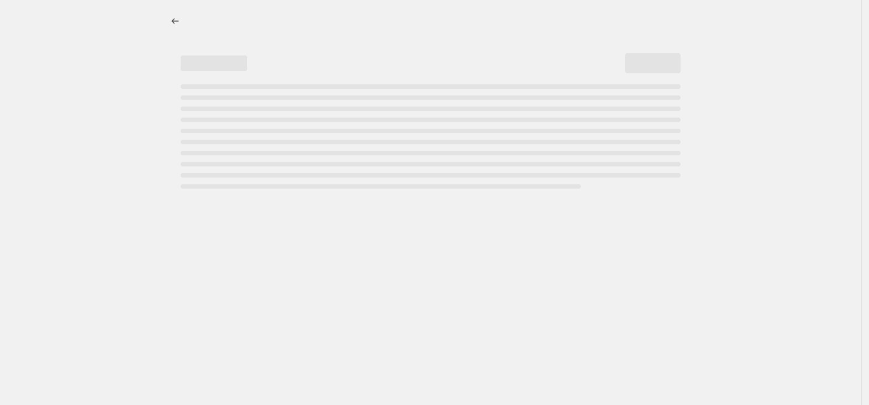
select select "pcap"
select select "no_change"
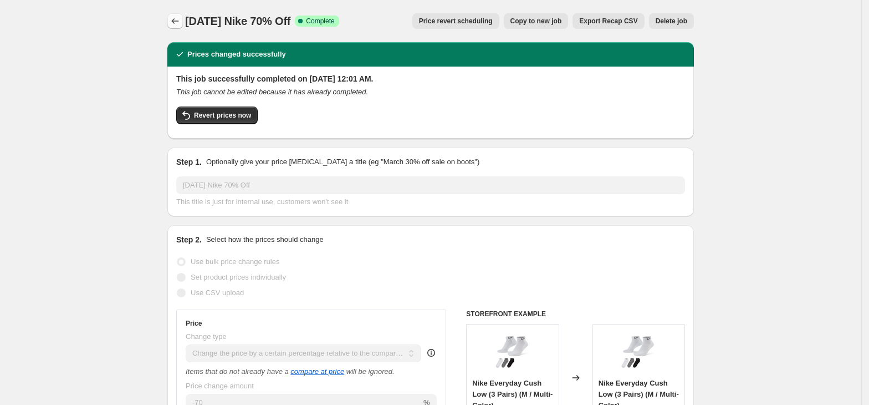
click at [181, 23] on icon "Price change jobs" at bounding box center [175, 21] width 11 height 11
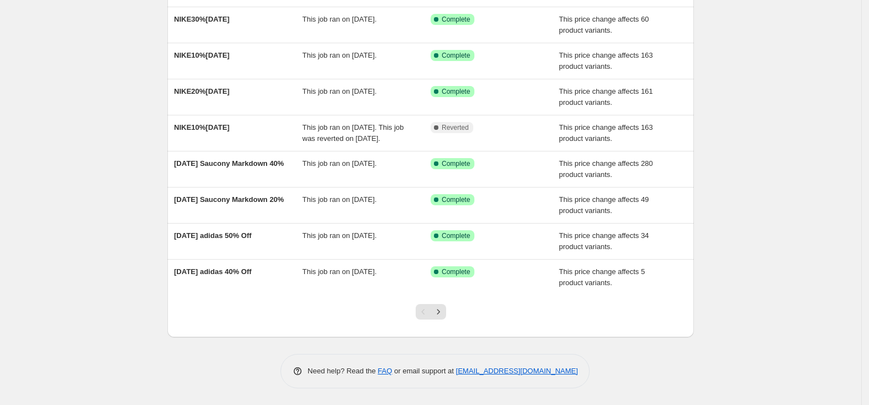
scroll to position [202, 0]
click at [437, 314] on icon "Next" at bounding box center [438, 311] width 11 height 11
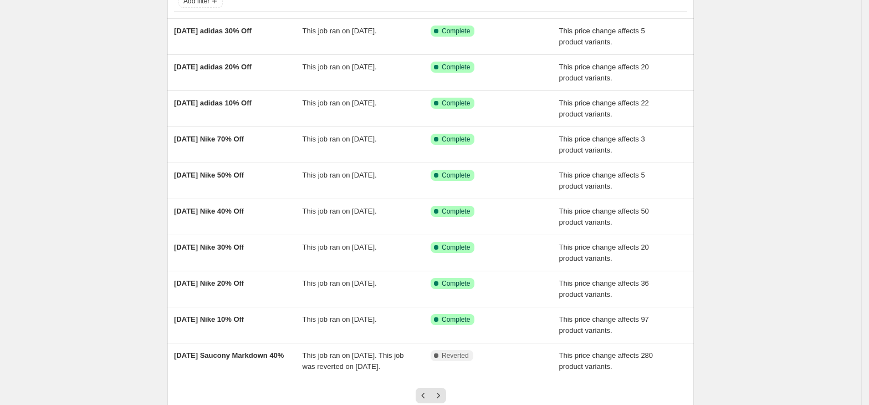
scroll to position [180, 0]
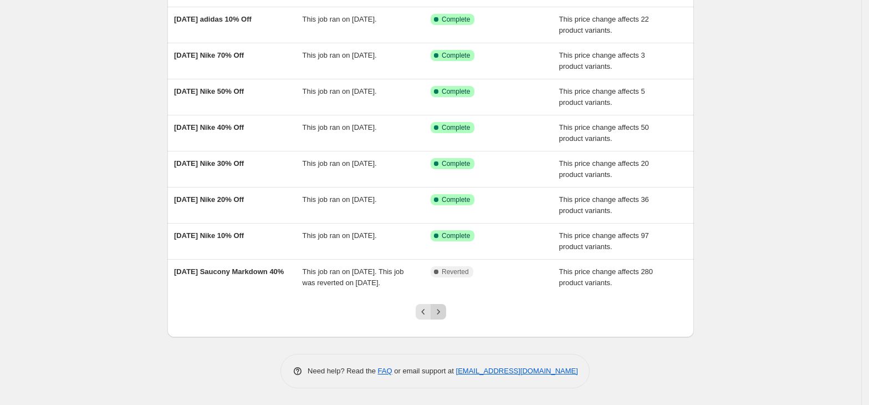
click at [439, 306] on icon "Next" at bounding box center [438, 311] width 11 height 11
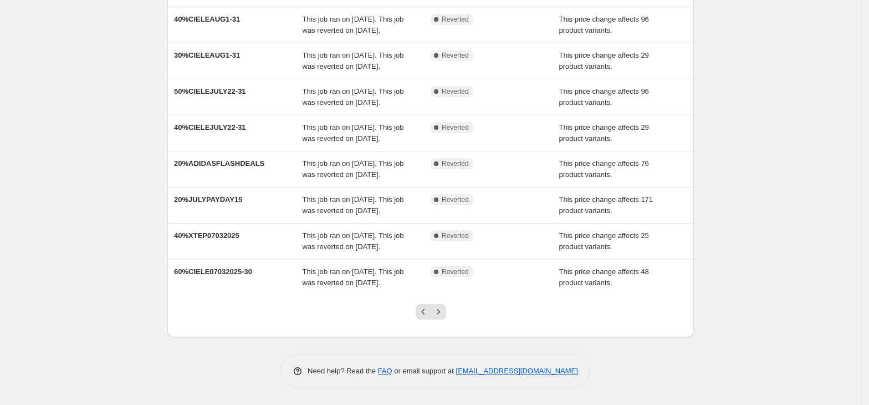
scroll to position [235, 0]
click at [438, 310] on icon "Next" at bounding box center [438, 311] width 11 height 11
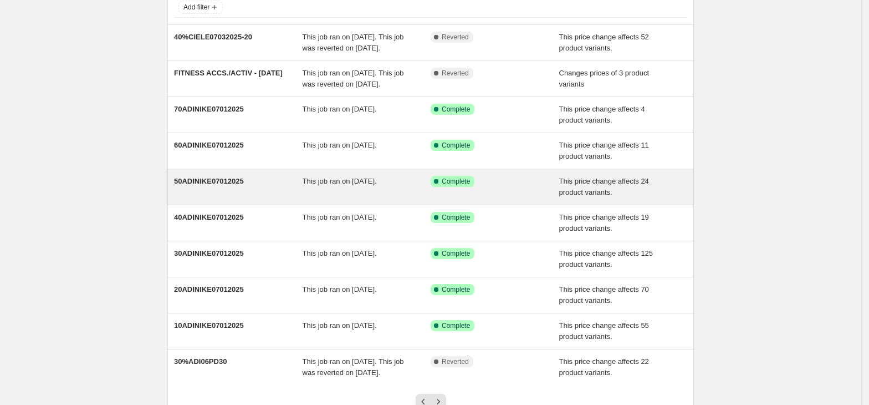
scroll to position [169, 0]
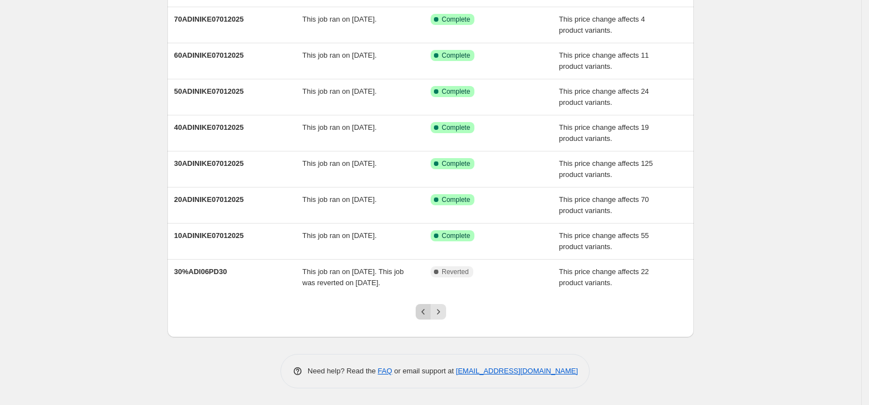
click at [429, 313] on icon "Previous" at bounding box center [423, 311] width 11 height 11
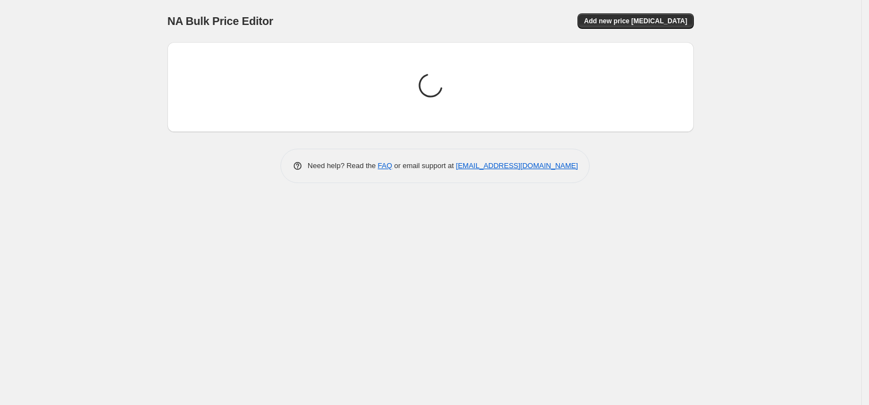
scroll to position [0, 0]
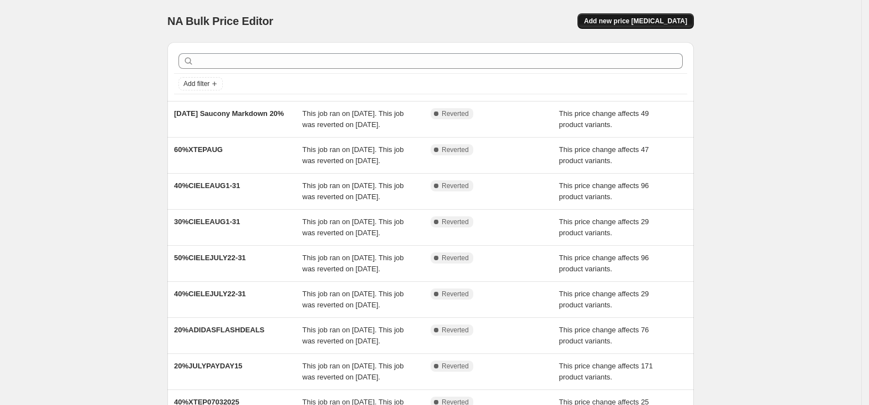
click at [646, 24] on span "Add new price [MEDICAL_DATA]" at bounding box center [635, 21] width 103 height 9
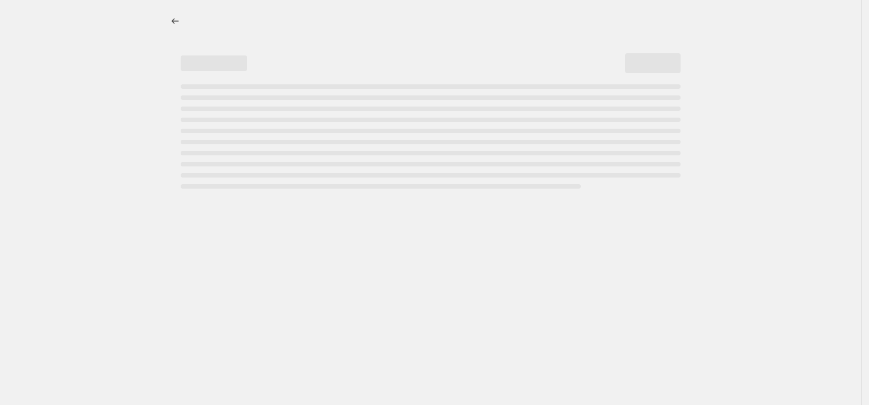
select select "percentage"
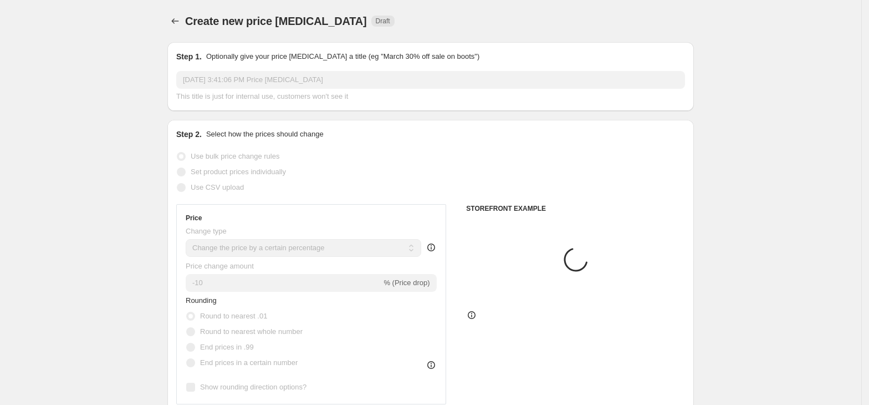
click at [271, 91] on div "[DATE] 3:41:06 PM Price [MEDICAL_DATA] This title is just for internal use, cus…" at bounding box center [430, 86] width 509 height 31
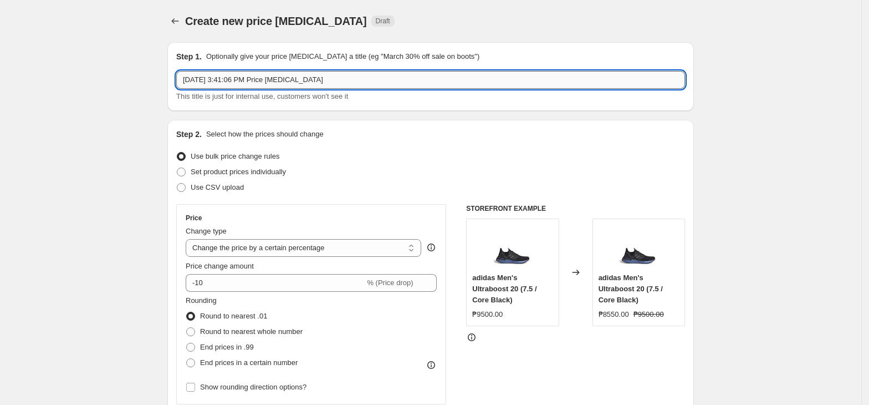
drag, startPoint x: 282, startPoint y: 83, endPoint x: 313, endPoint y: 82, distance: 30.5
click at [284, 82] on input "[DATE] 3:41:06 PM Price [MEDICAL_DATA]" at bounding box center [430, 80] width 509 height 18
paste input "50%SEPT03-30_2"
type input "50%SEPT03-30_2"
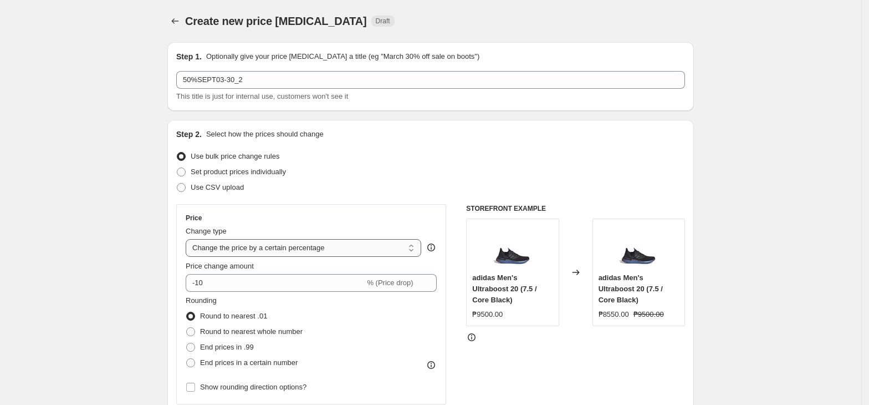
click at [254, 247] on select "Change the price to a certain amount Change the price by a certain amount Chang…" at bounding box center [304, 248] width 236 height 18
select select "pcap"
click at [189, 239] on select "Change the price to a certain amount Change the price by a certain amount Chang…" at bounding box center [304, 248] width 236 height 18
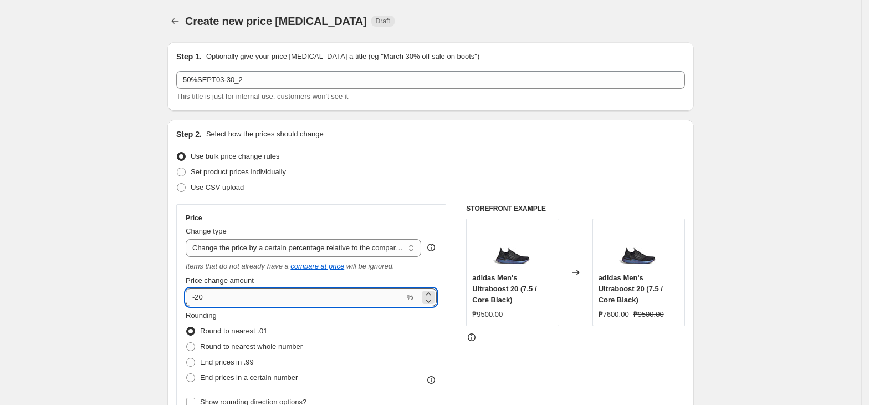
click at [239, 298] on input "-20" at bounding box center [295, 297] width 219 height 18
type input "-2"
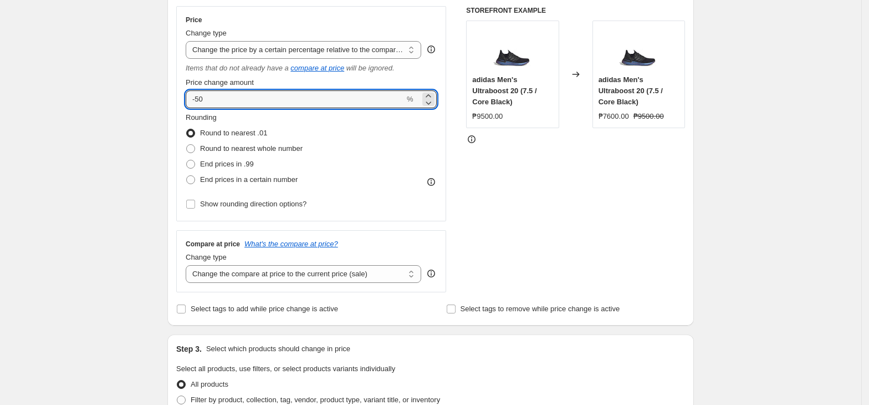
scroll to position [222, 0]
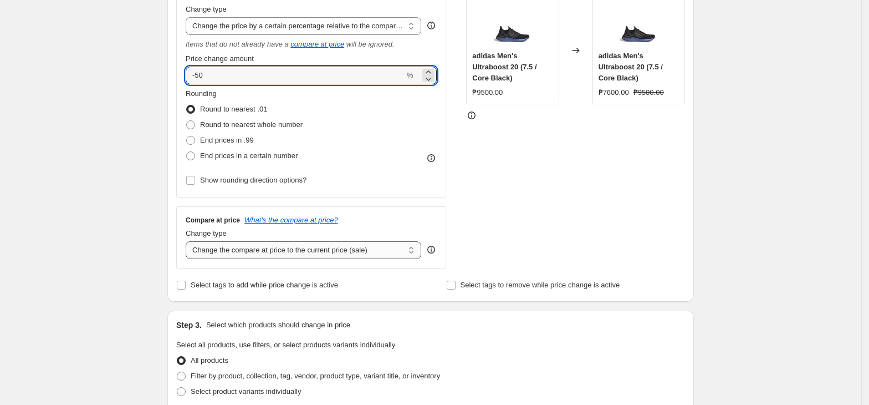
type input "-50"
click at [231, 243] on select "Change the compare at price to the current price (sale) Change the compare at p…" at bounding box center [304, 250] width 236 height 18
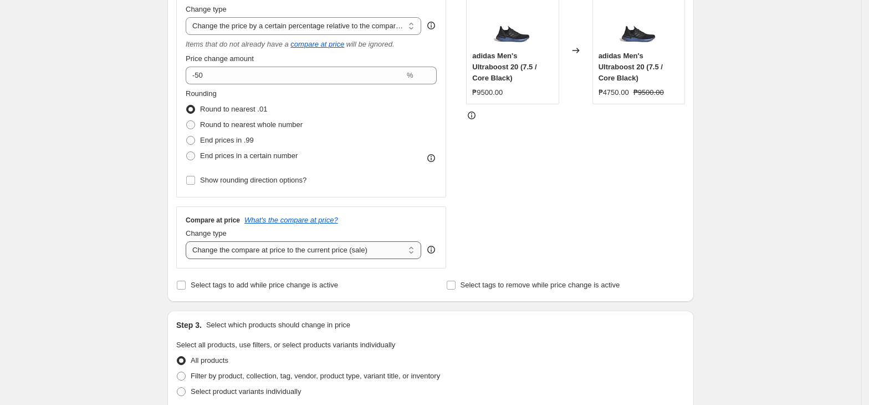
select select "no_change"
click at [189, 242] on select "Change the compare at price to the current price (sale) Change the compare at p…" at bounding box center [304, 250] width 236 height 18
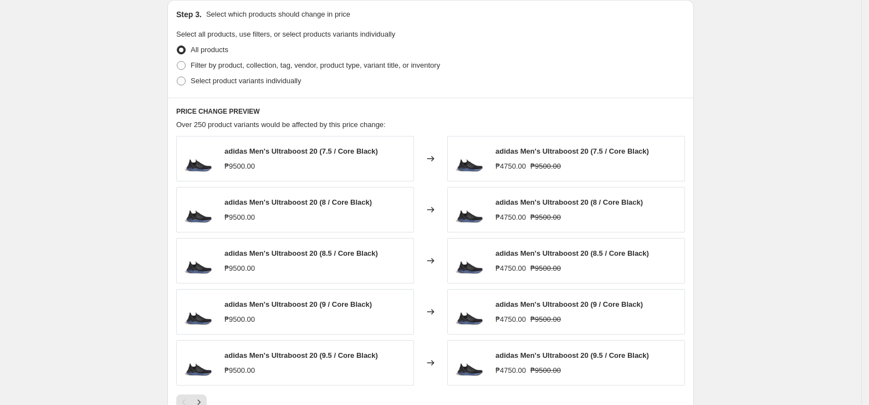
scroll to position [721, 0]
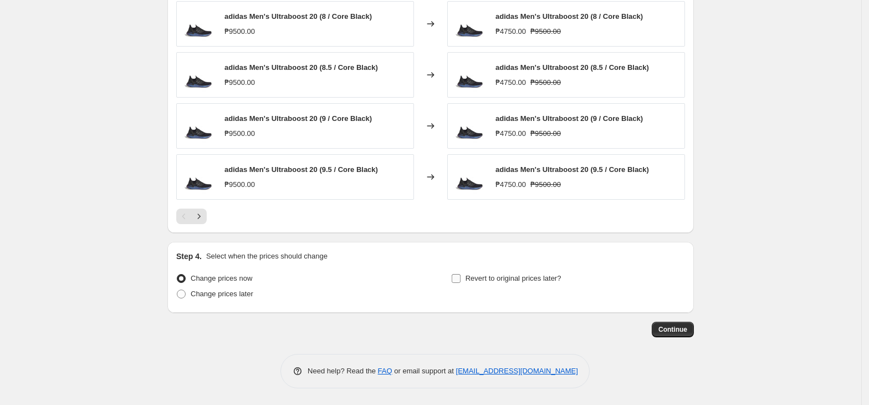
click at [506, 284] on span "Revert to original prices later?" at bounding box center [514, 278] width 96 height 11
click at [461, 283] on input "Revert to original prices later?" at bounding box center [456, 278] width 9 height 9
checkbox input "true"
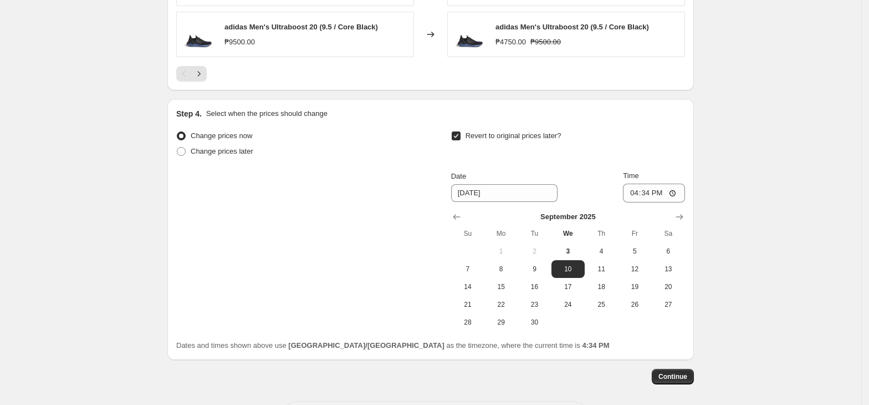
scroll to position [911, 0]
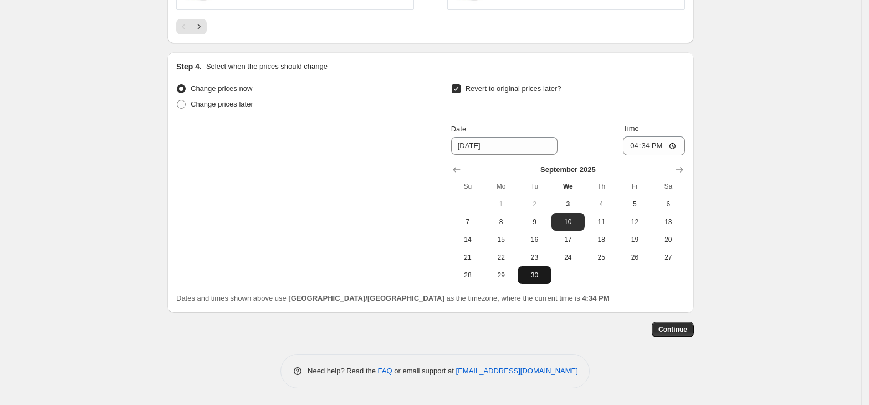
click at [547, 276] on span "30" at bounding box center [534, 275] width 24 height 9
type input "[DATE]"
click at [638, 145] on input "16:34" at bounding box center [654, 145] width 62 height 19
type input "23:59"
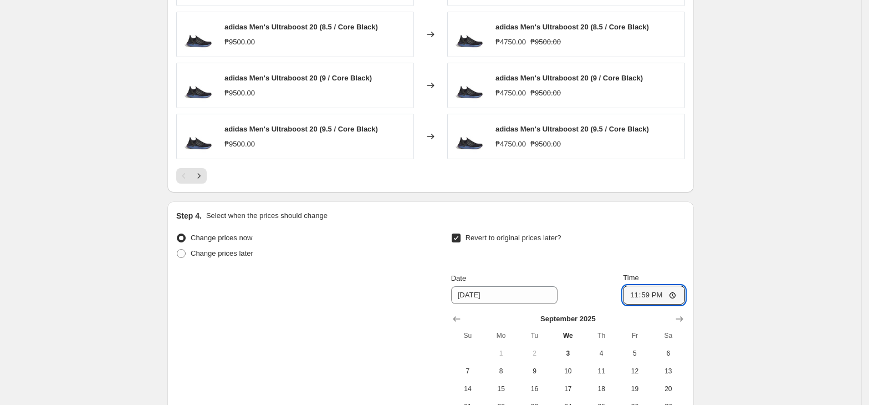
scroll to position [542, 0]
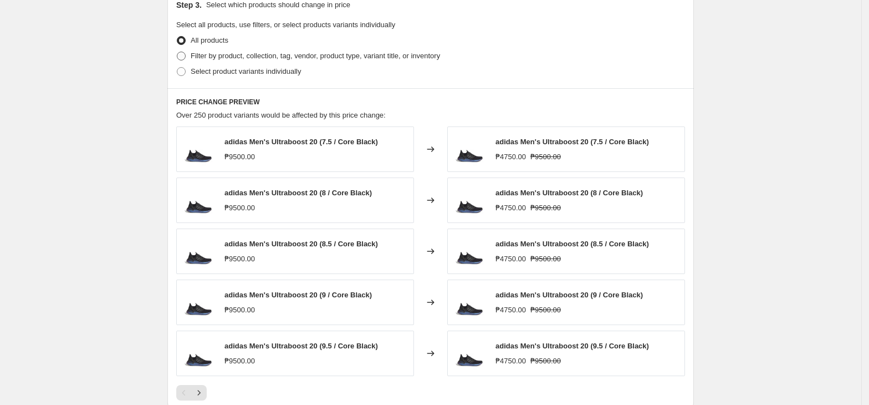
click at [271, 60] on span "Filter by product, collection, tag, vendor, product type, variant title, or inv…" at bounding box center [315, 56] width 249 height 8
click at [177, 52] on input "Filter by product, collection, tag, vendor, product type, variant title, or inv…" at bounding box center [177, 52] width 1 height 1
radio input "true"
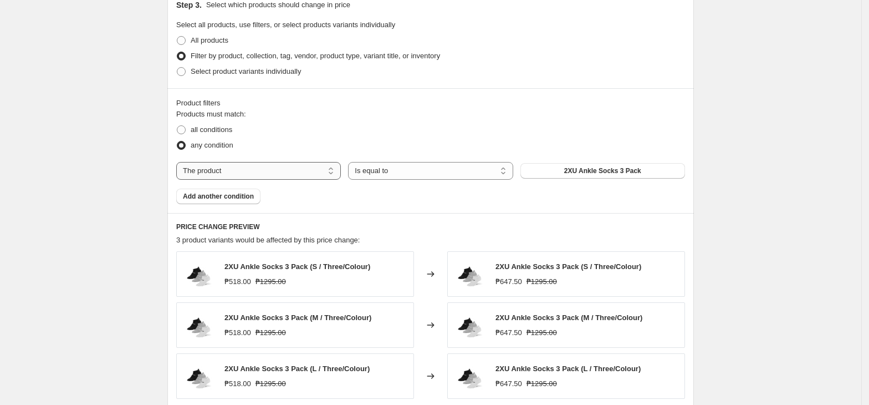
click at [274, 166] on select "The product The product's collection The product's tag The product's vendor The…" at bounding box center [258, 171] width 165 height 18
click at [442, 177] on select "Is equal to Is not equal to" at bounding box center [430, 171] width 165 height 18
click at [575, 172] on span "2XU Ankle Socks 3 Pack" at bounding box center [602, 170] width 77 height 9
click at [263, 172] on select "The product The product's collection The product's tag The product's vendor The…" at bounding box center [258, 171] width 165 height 18
select select "tag"
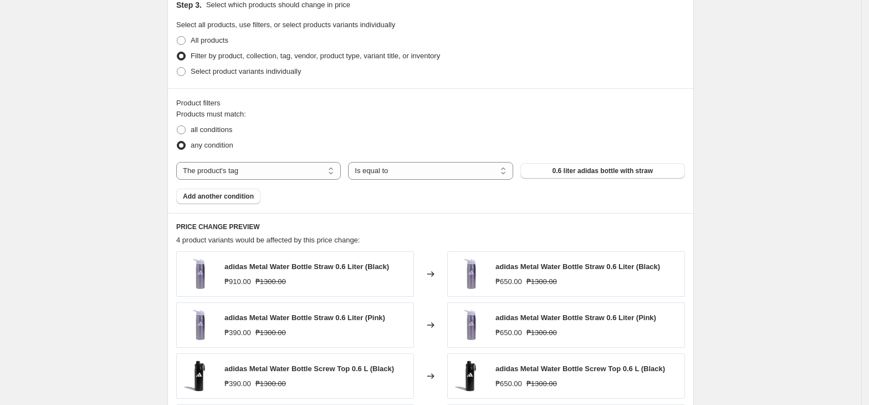
click at [582, 175] on span "0.6 liter adidas bottle with straw" at bounding box center [603, 170] width 100 height 9
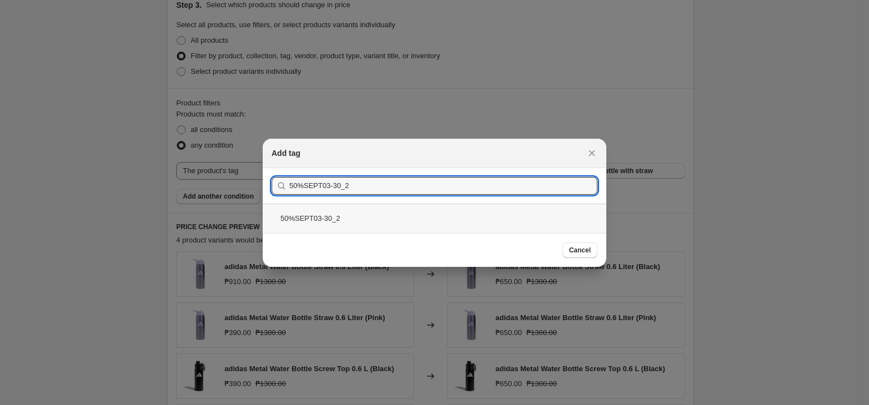
type input "50%SEPT03-30_2"
click at [335, 213] on div "50%SEPT03-30_2" at bounding box center [435, 217] width 344 height 29
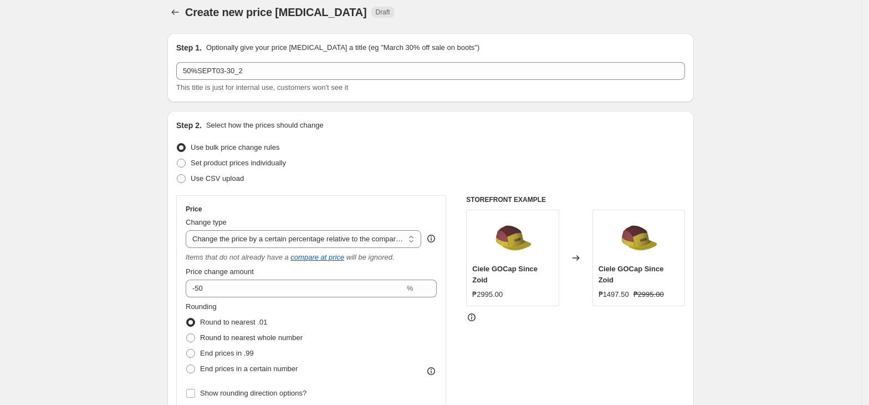
scroll to position [0, 0]
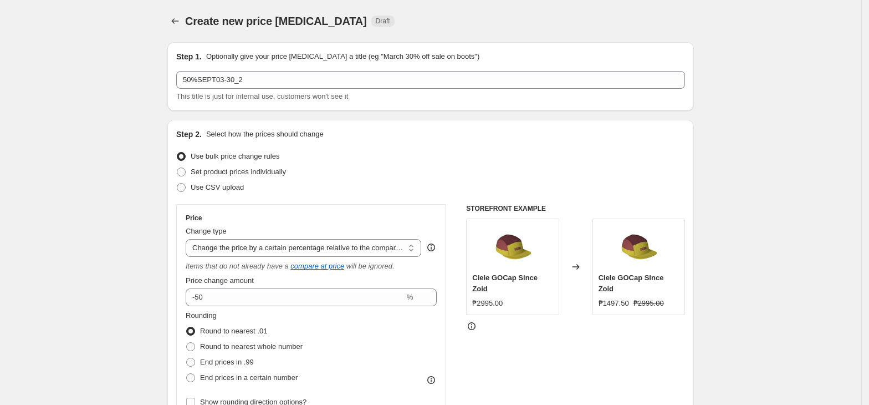
drag, startPoint x: 111, startPoint y: 227, endPoint x: 160, endPoint y: 236, distance: 50.1
click at [299, 251] on select "Change the price to a certain amount Change the price by a certain amount Chang…" at bounding box center [304, 248] width 236 height 18
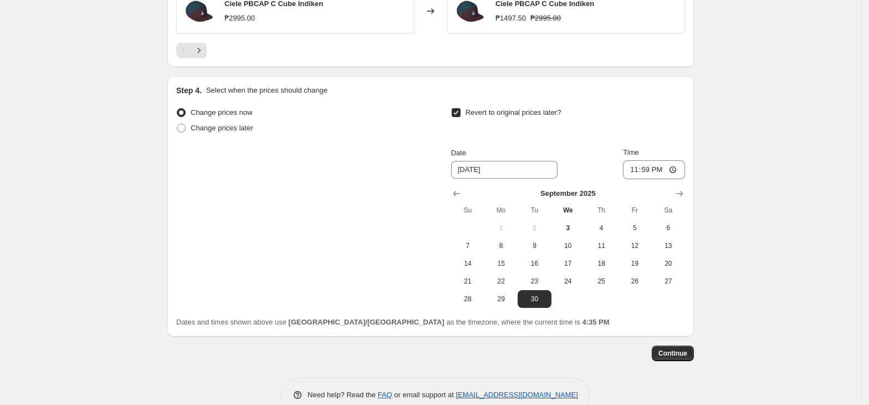
scroll to position [1034, 0]
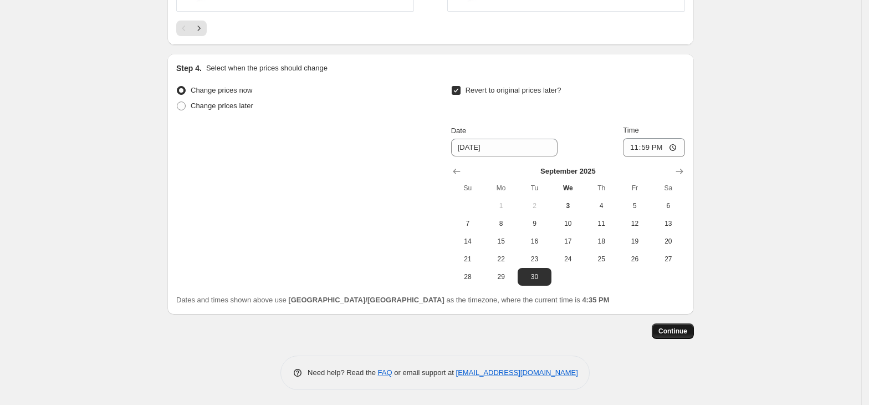
click at [665, 329] on span "Continue" at bounding box center [673, 331] width 29 height 9
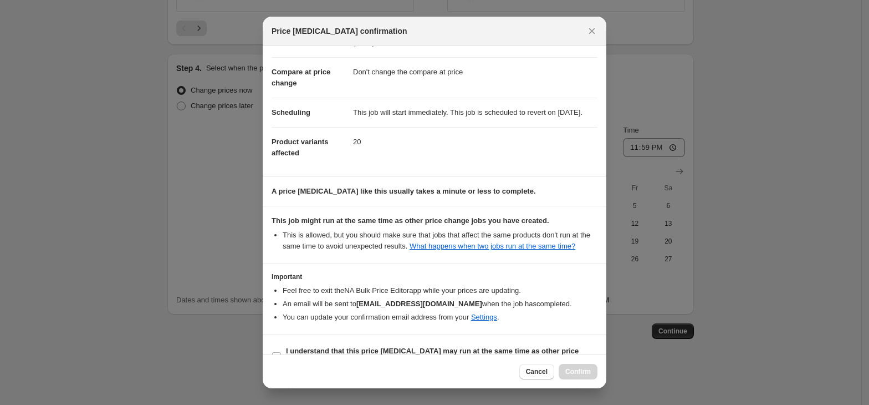
scroll to position [85, 0]
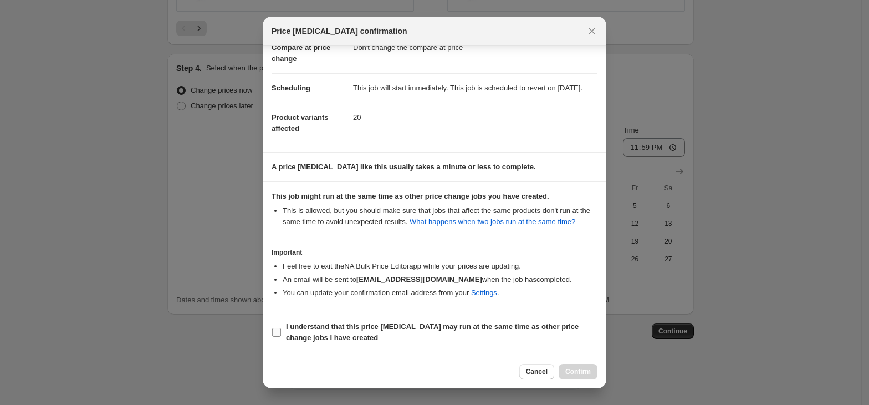
click at [287, 333] on b "I understand that this price [MEDICAL_DATA] may run at the same time as other p…" at bounding box center [432, 331] width 293 height 19
click at [281, 333] on input "I understand that this price [MEDICAL_DATA] may run at the same time as other p…" at bounding box center [276, 332] width 9 height 9
checkbox input "true"
click at [599, 373] on div "Cancel Confirm" at bounding box center [435, 371] width 344 height 34
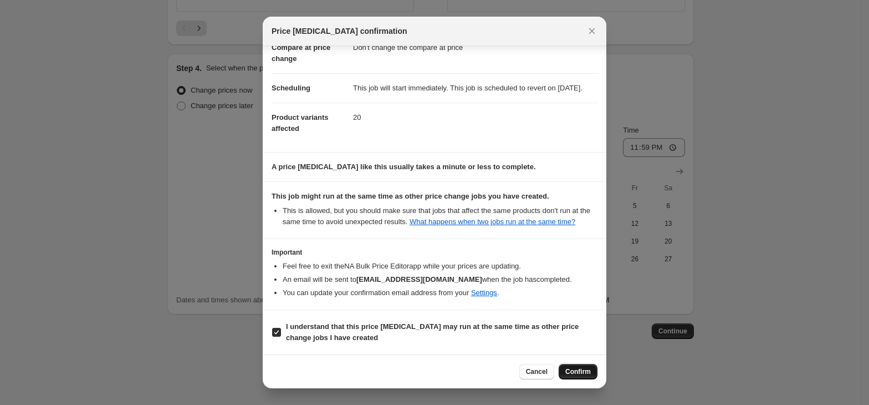
click at [593, 374] on button "Confirm" at bounding box center [578, 372] width 39 height 16
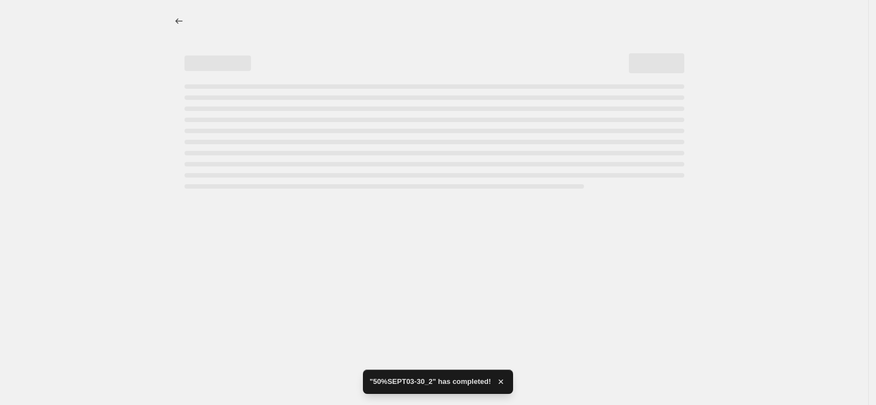
select select "pcap"
select select "no_change"
select select "tag"
